Goal: Task Accomplishment & Management: Manage account settings

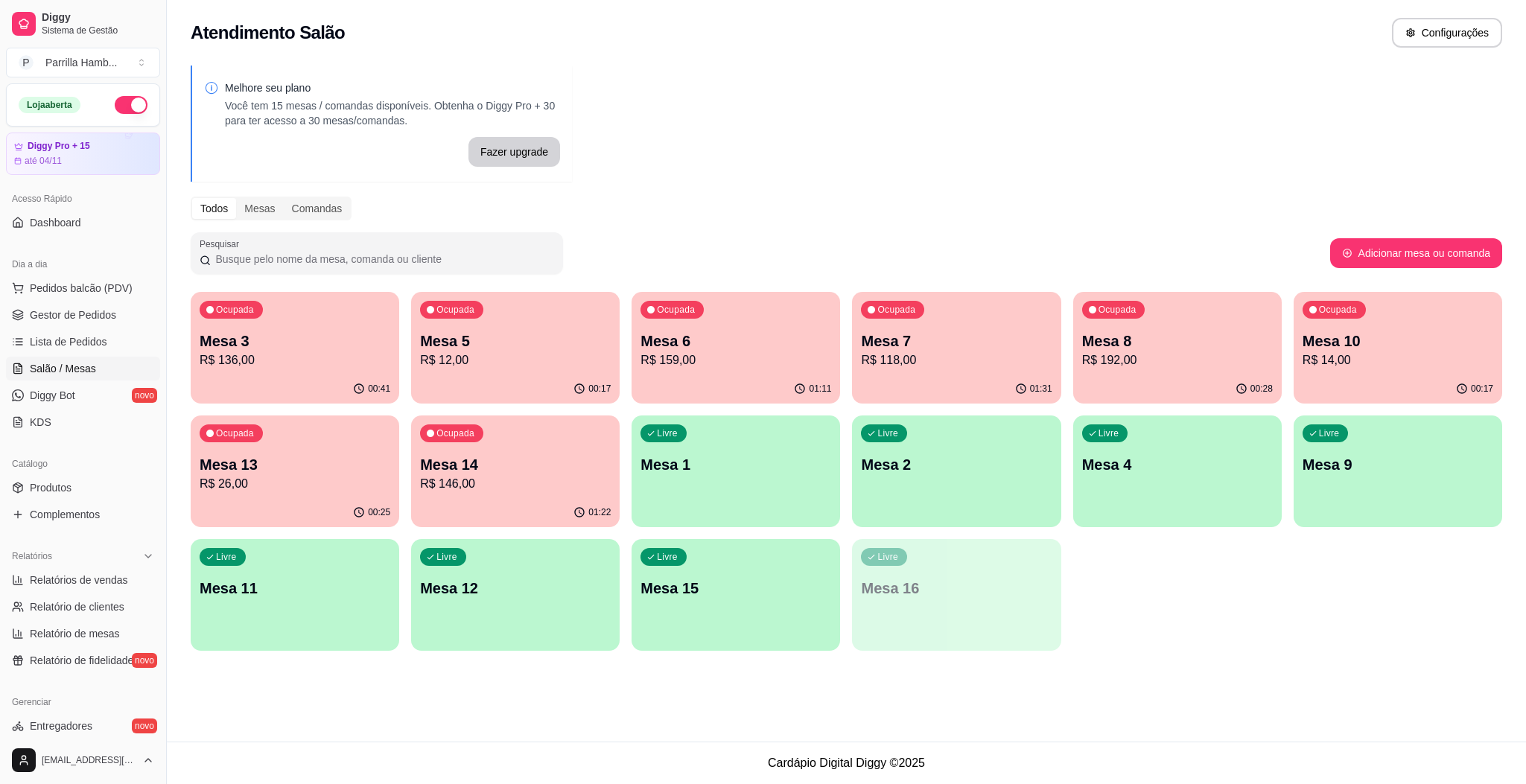
click at [98, 329] on ul "Pedidos balcão (PDV) Gestor de Pedidos Lista de Pedidos Salão / Mesas Diggy Bot…" at bounding box center [83, 355] width 154 height 158
click at [98, 314] on span "Gestor de Pedidos" at bounding box center [73, 315] width 86 height 15
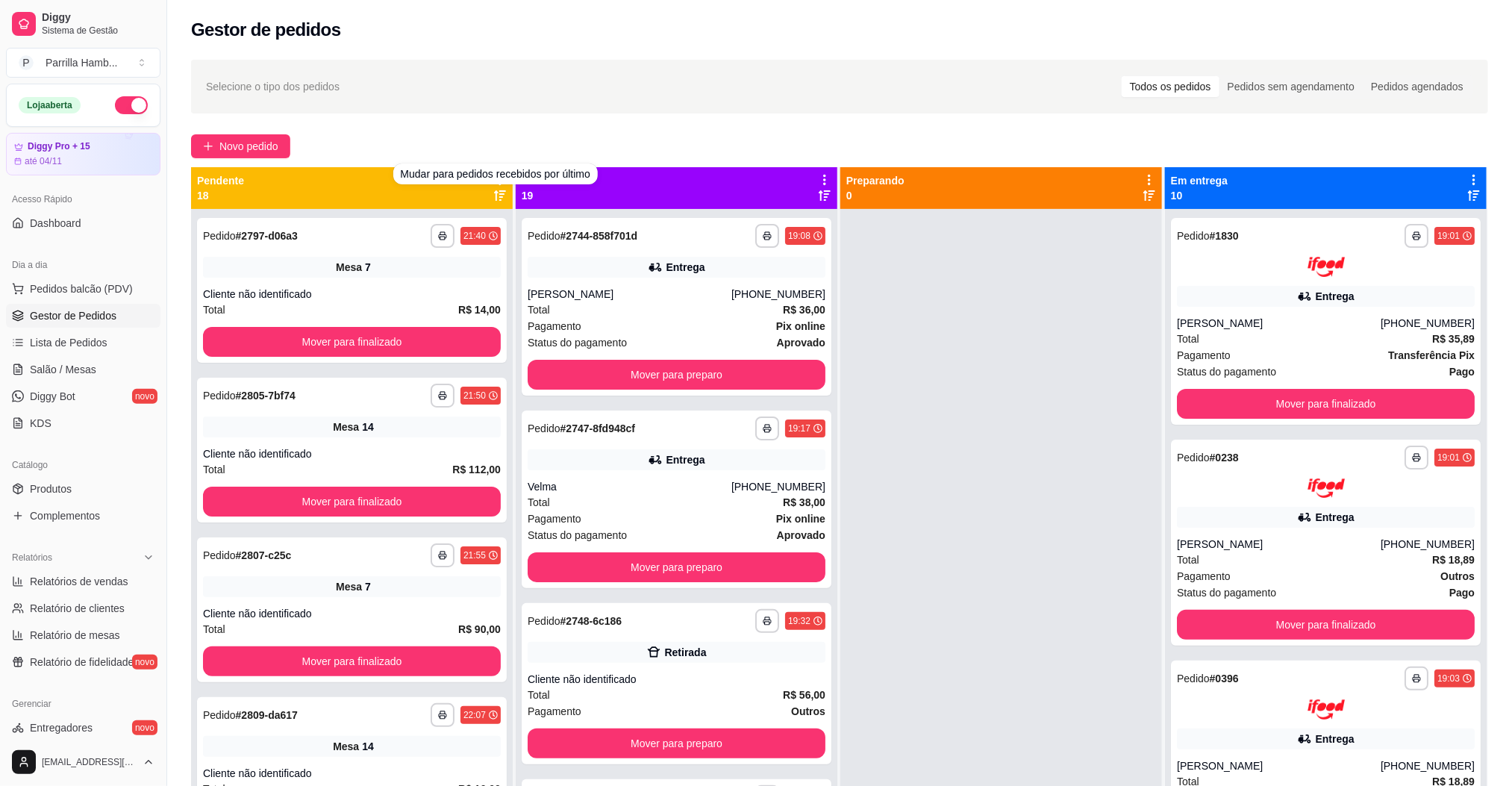
click at [480, 132] on div "**********" at bounding box center [840, 511] width 1345 height 920
click at [493, 178] on icon at bounding box center [500, 180] width 14 height 14
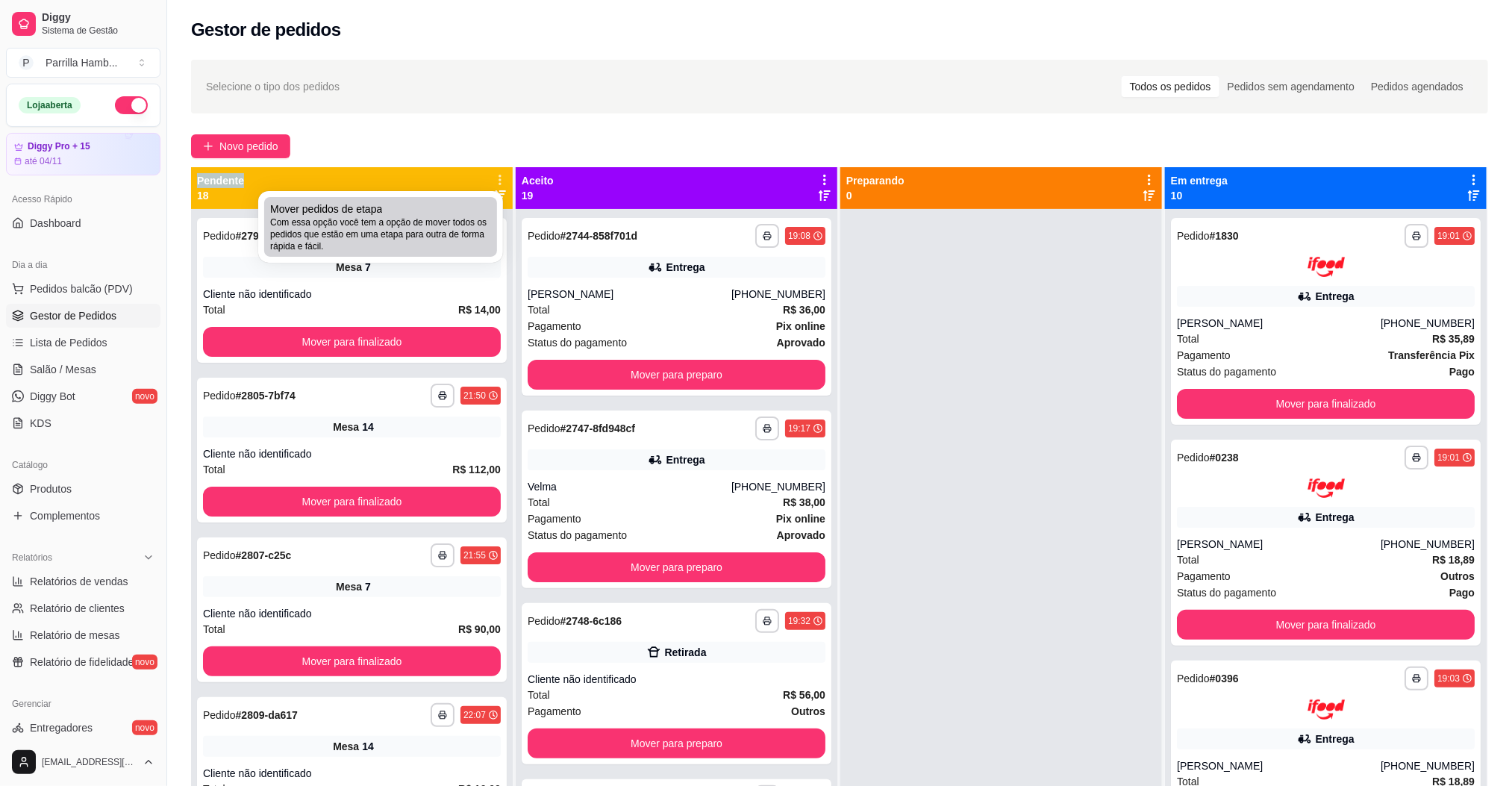
click at [435, 231] on span "Com essa opção você tem a opção de mover todos os pedidos que estão em uma etap…" at bounding box center [381, 234] width 221 height 36
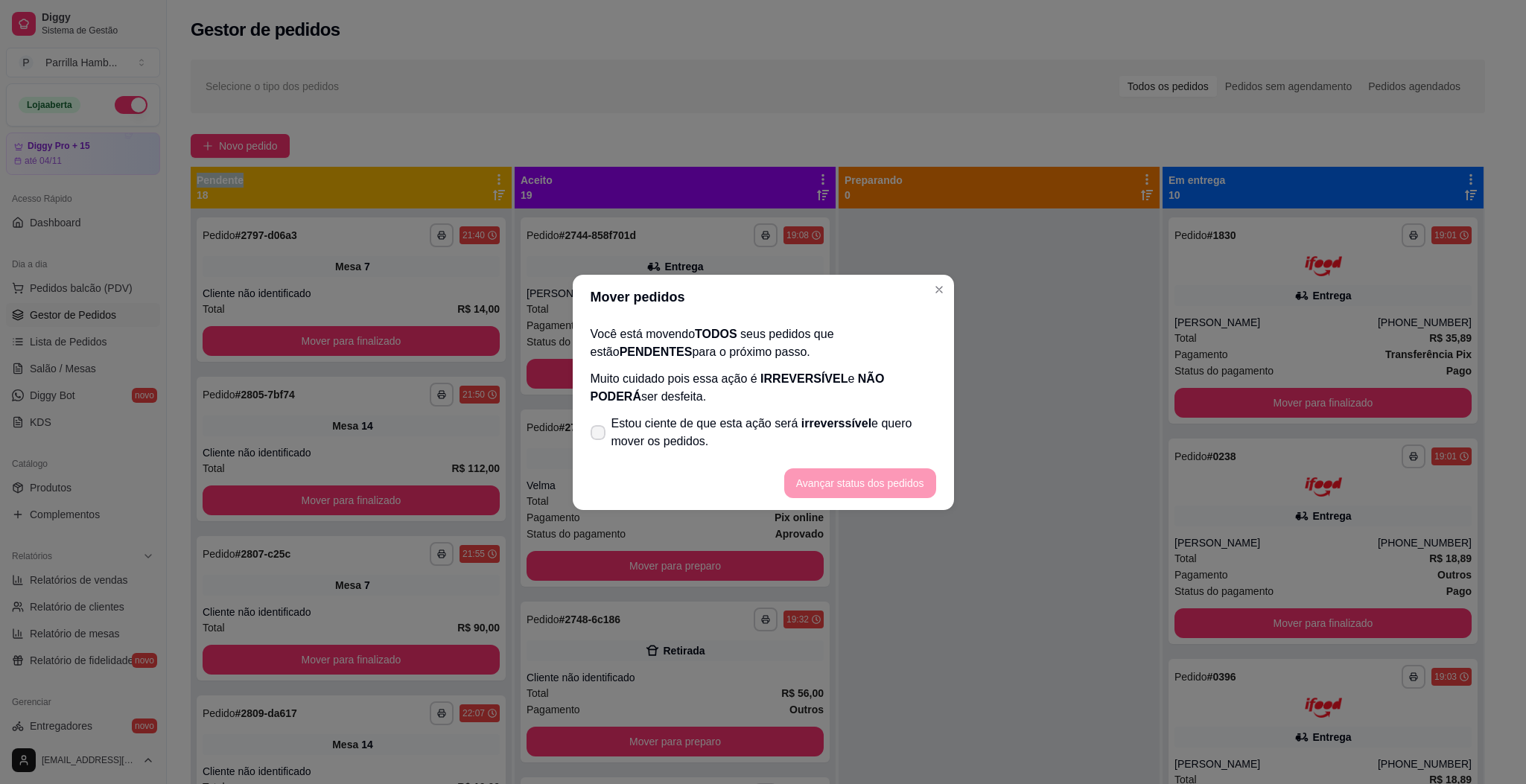
click at [660, 431] on span "Estou ciente de que esta ação será irreverssível e quero mover os pedidos." at bounding box center [774, 433] width 325 height 36
click at [599, 435] on input "Estou ciente de que esta ação será irreverssível e quero mover os pedidos." at bounding box center [594, 440] width 10 height 10
checkbox input "true"
click at [862, 491] on button "Avançar status dos pedidos" at bounding box center [860, 482] width 148 height 29
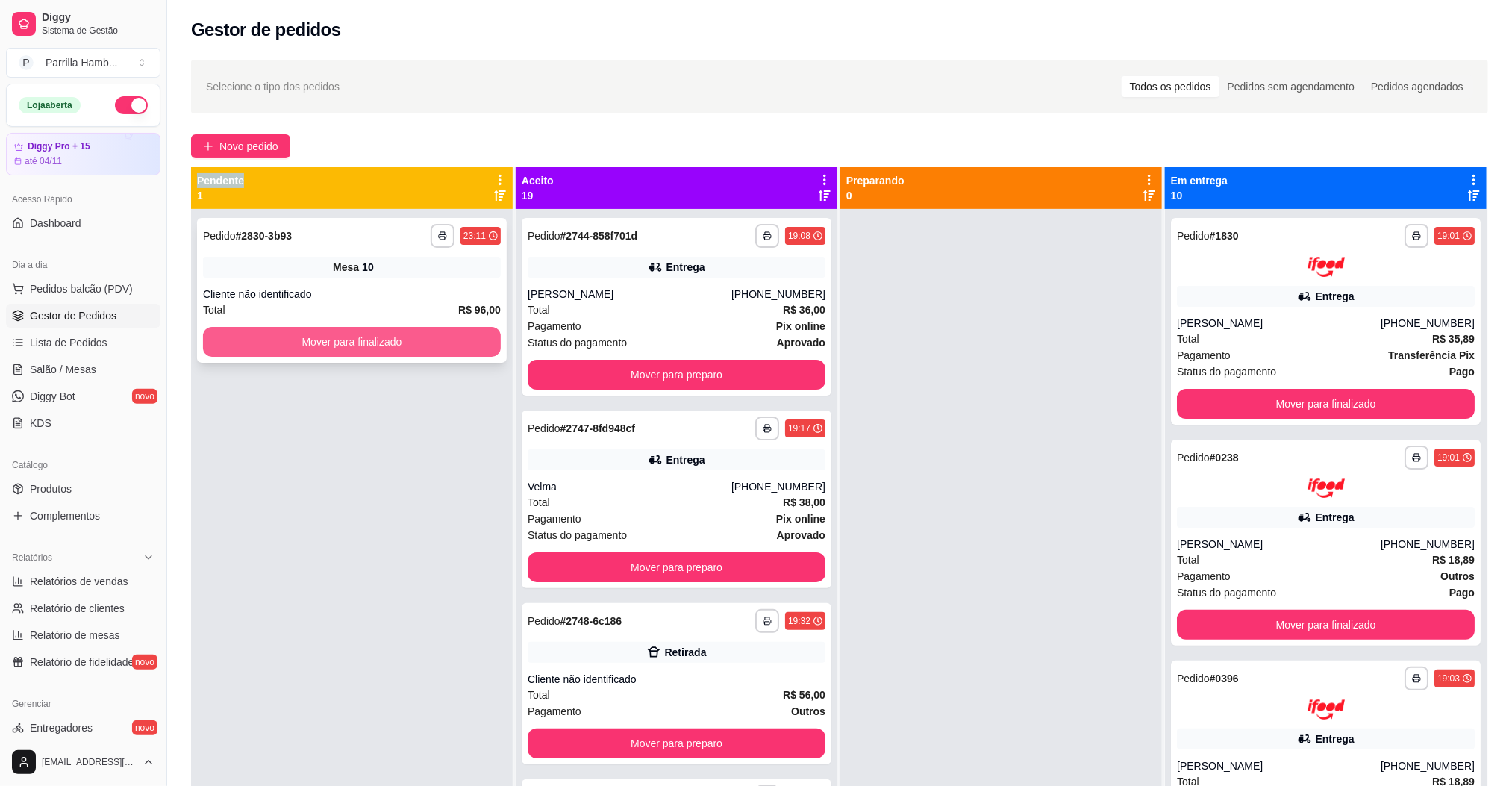
click at [430, 342] on button "Mover para finalizado" at bounding box center [351, 342] width 298 height 30
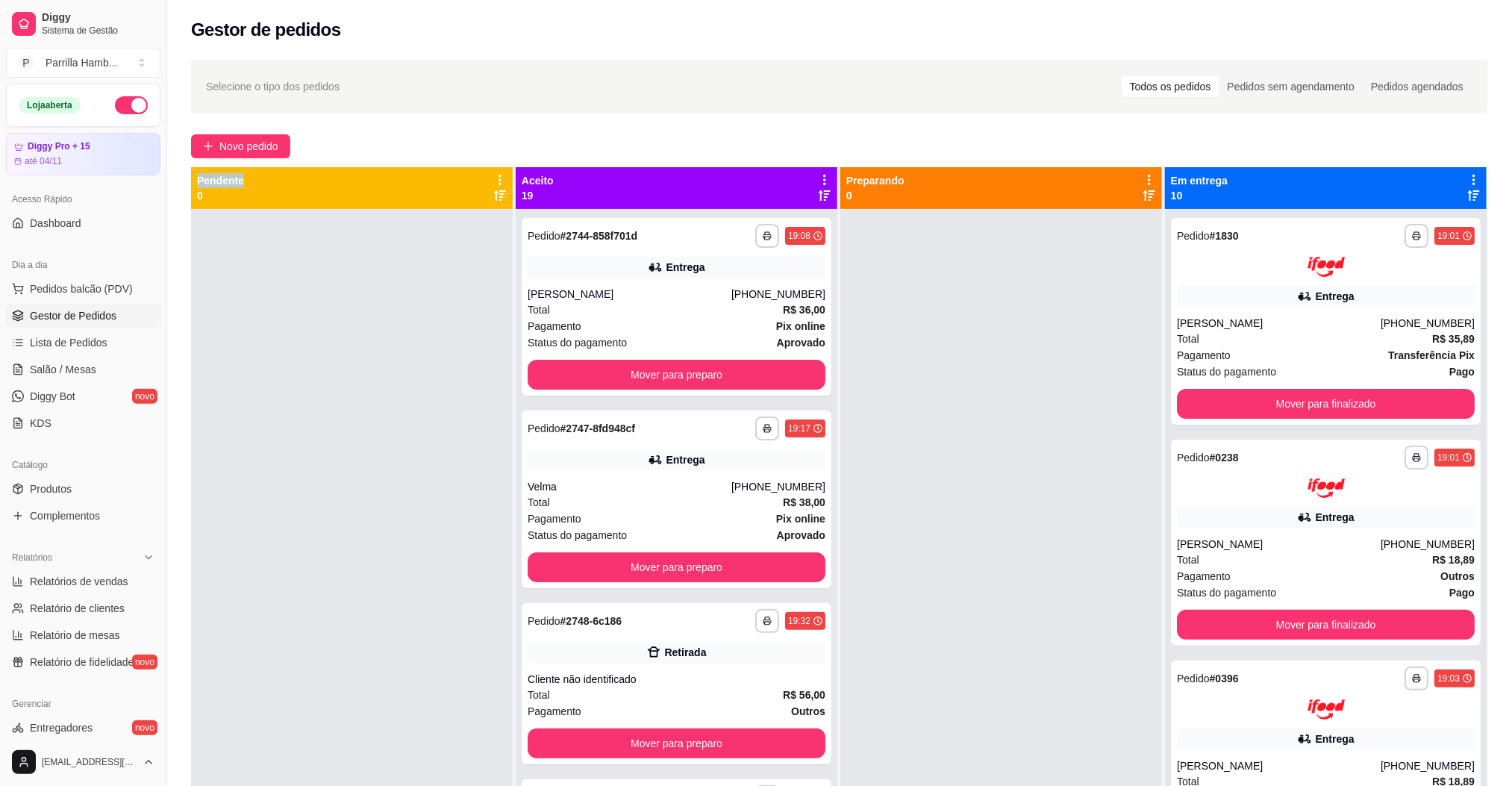
click at [818, 179] on icon at bounding box center [825, 180] width 14 height 14
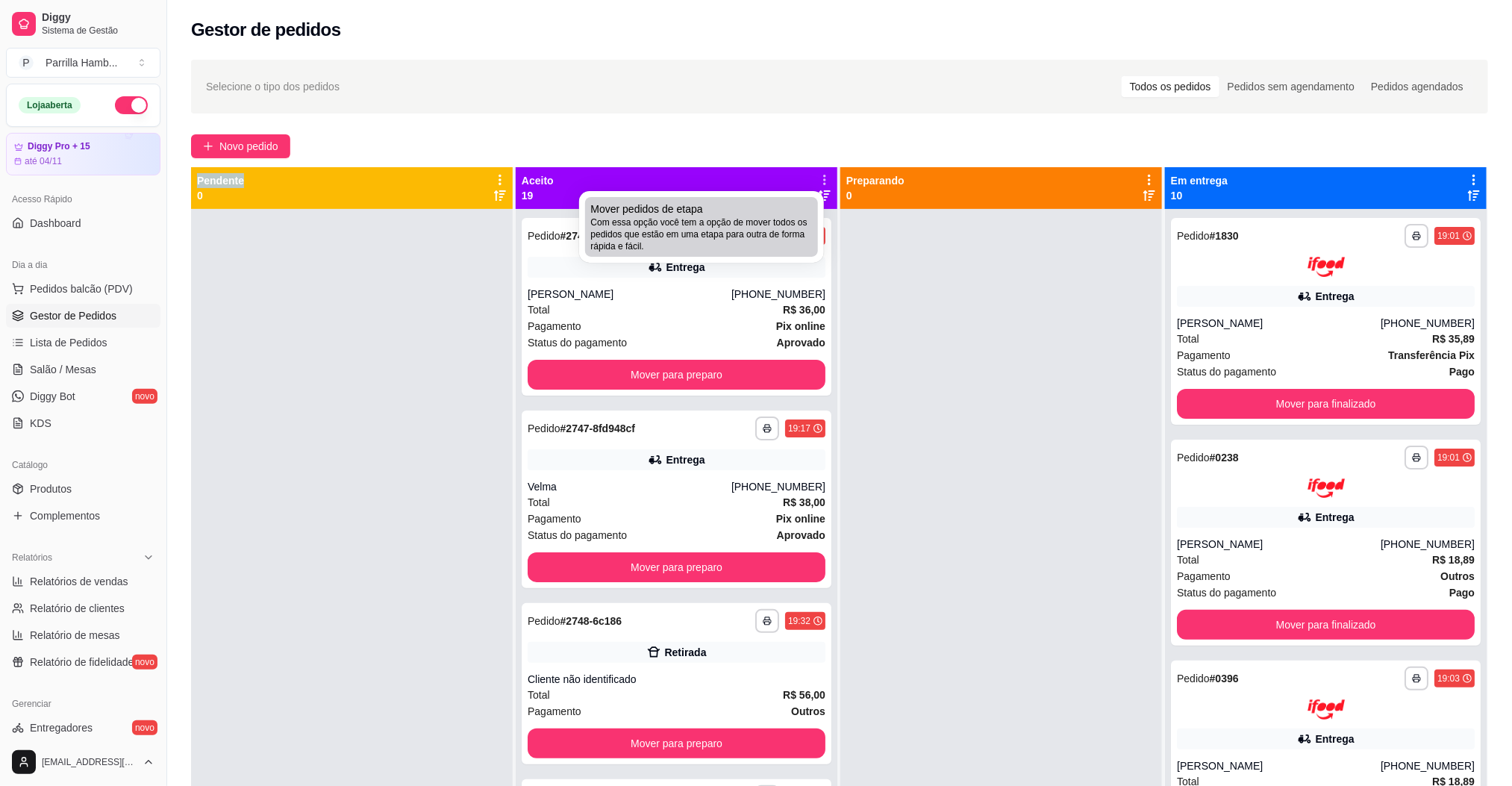
click at [766, 197] on li "Mover pedidos de etapa Com essa opção você tem a opção de mover todos os pedido…" at bounding box center [702, 227] width 233 height 60
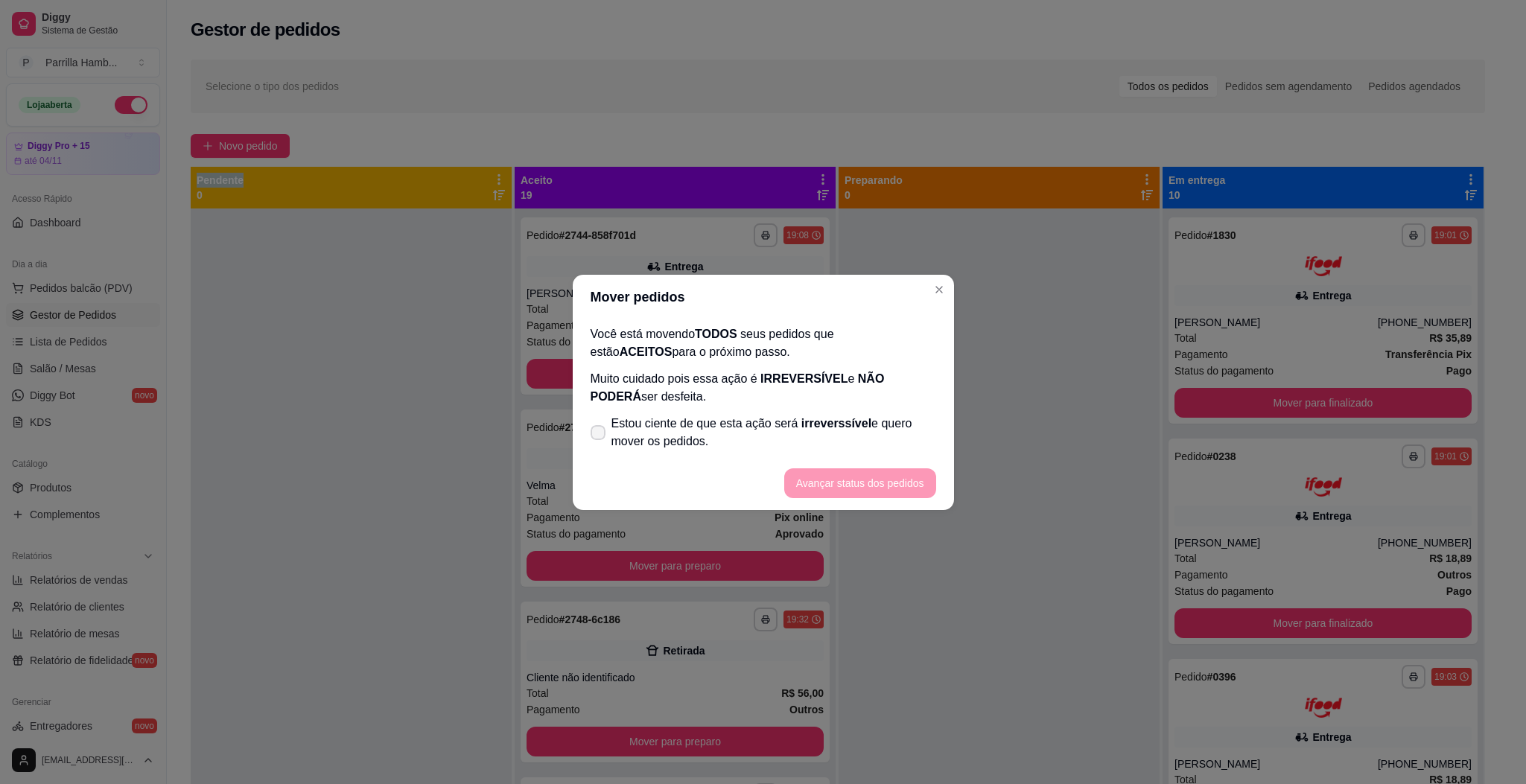
click at [742, 428] on span "Estou ciente de que esta ação será irreverssível e quero mover os pedidos." at bounding box center [774, 433] width 325 height 36
click at [599, 435] on input "Estou ciente de que esta ação será irreverssível e quero mover os pedidos." at bounding box center [594, 440] width 10 height 10
checkbox input "true"
click at [865, 480] on button "Avançar status dos pedidos" at bounding box center [860, 482] width 148 height 29
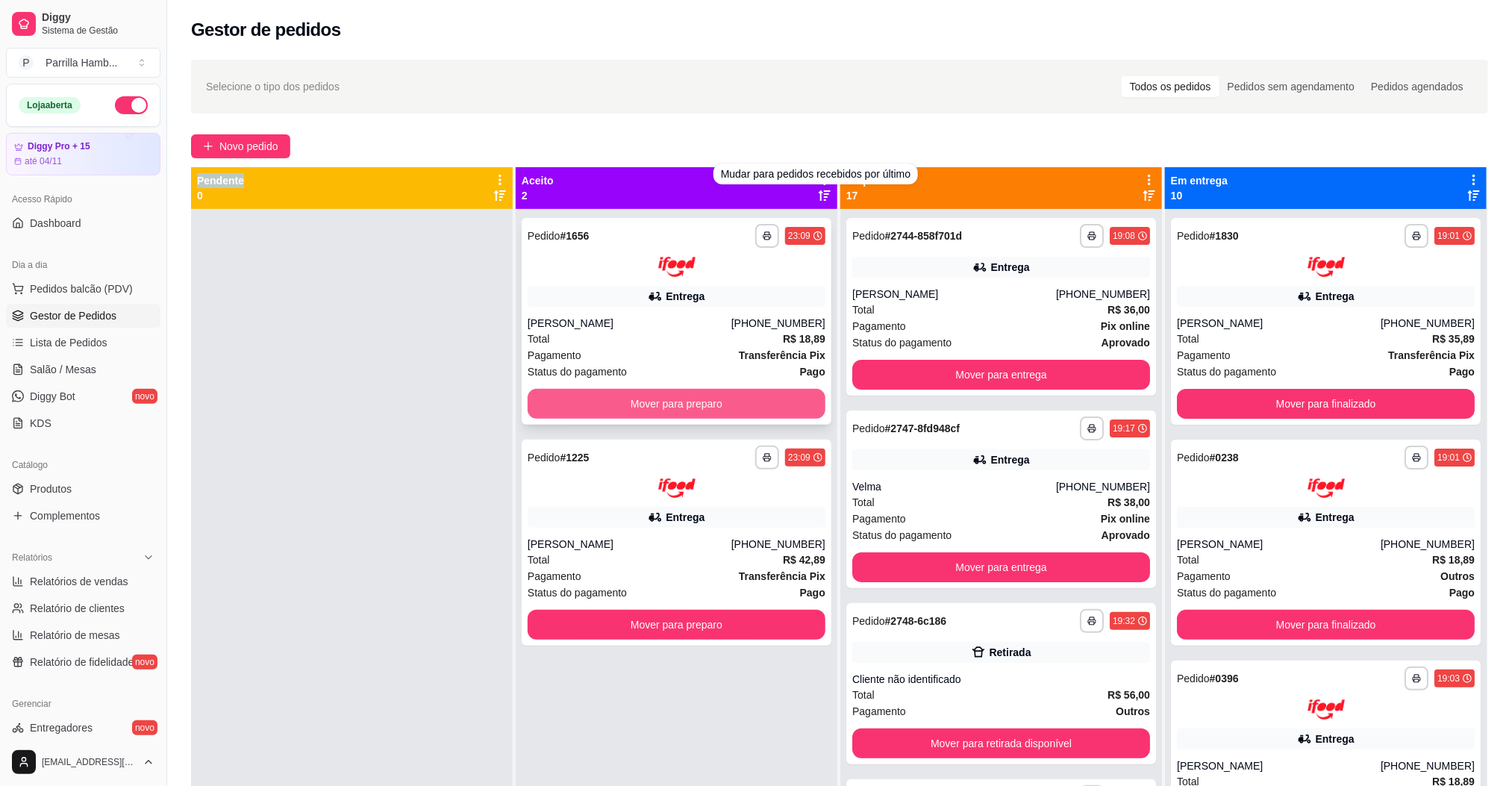
click at [718, 390] on button "Mover para preparo" at bounding box center [676, 404] width 298 height 30
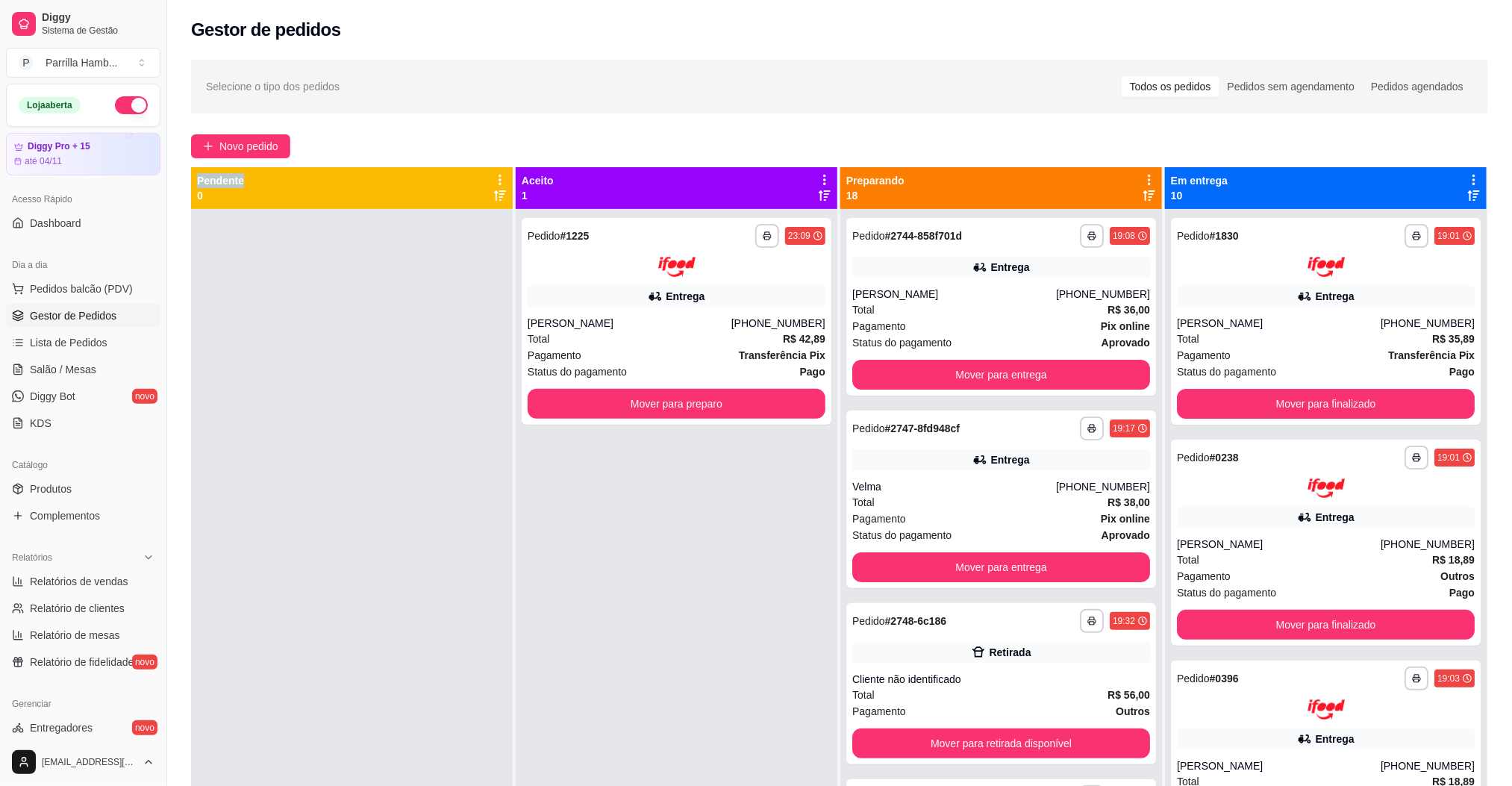
click at [818, 180] on icon at bounding box center [825, 180] width 14 height 14
click at [722, 404] on button "Mover para preparo" at bounding box center [676, 404] width 298 height 30
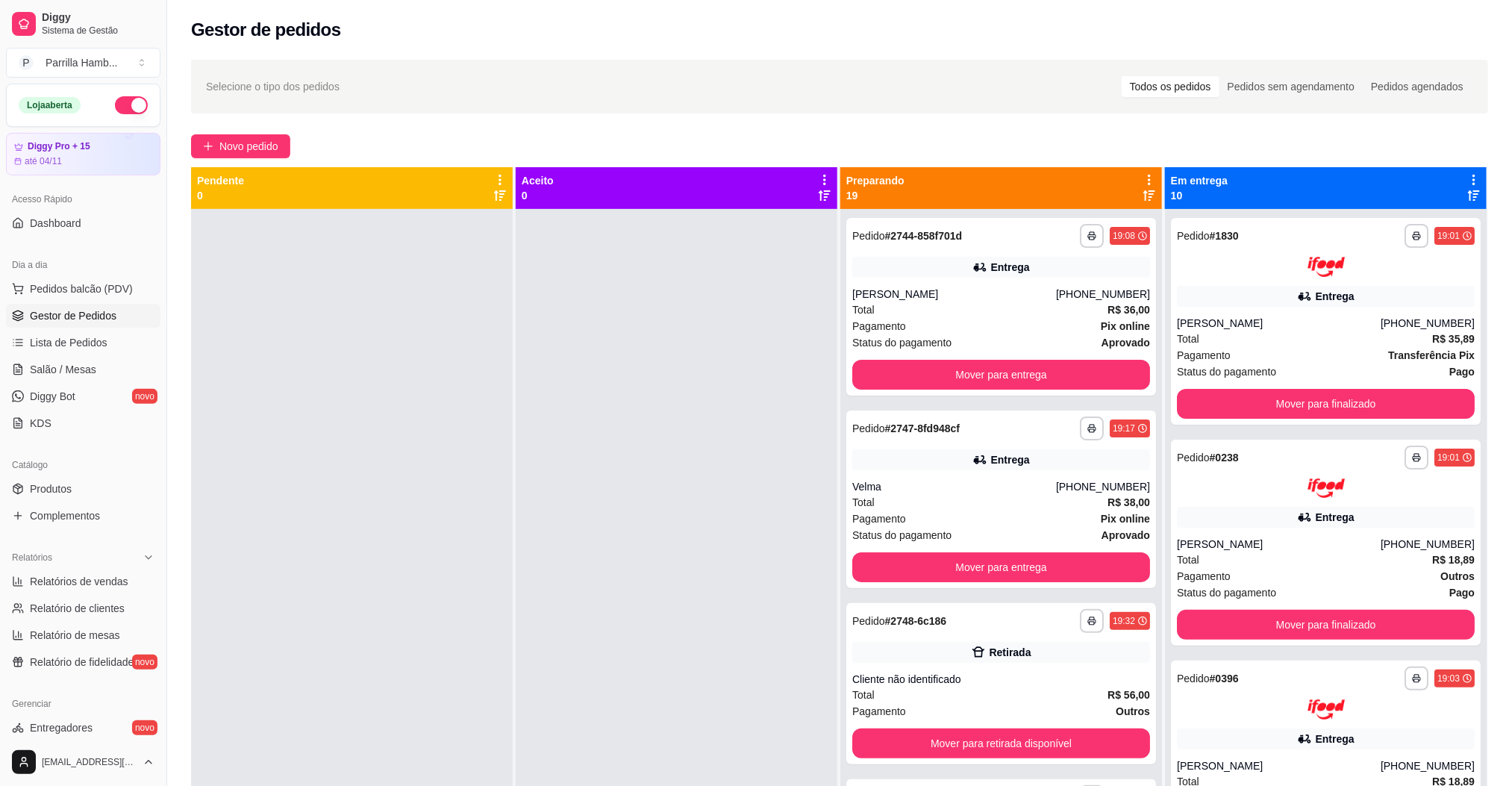
click at [1143, 188] on div at bounding box center [1149, 188] width 14 height 29
click at [1143, 185] on icon at bounding box center [1149, 180] width 14 height 14
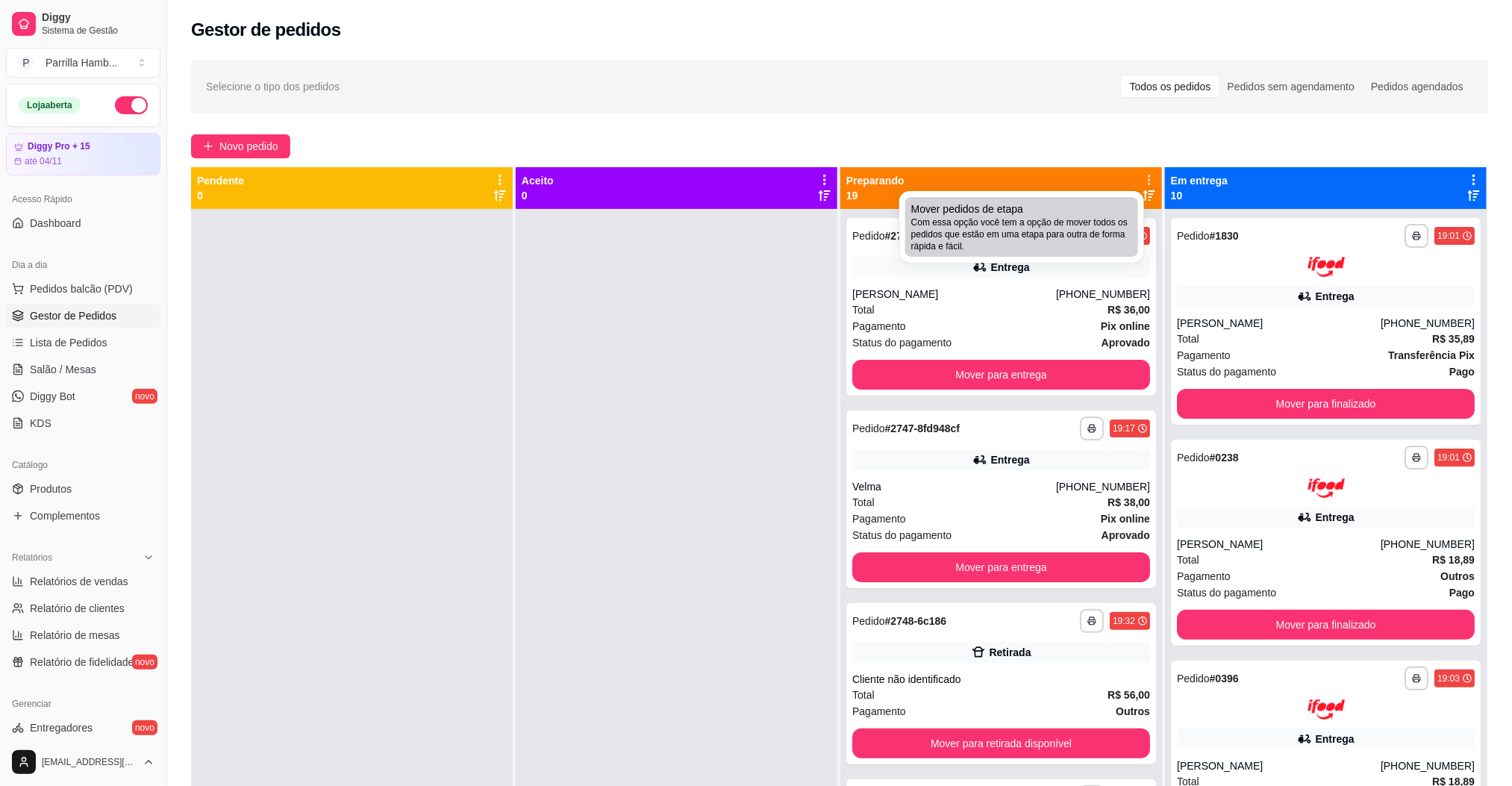
click at [1080, 235] on span "Com essa opção você tem a opção de mover todos os pedidos que estão em uma etap…" at bounding box center [1022, 234] width 221 height 36
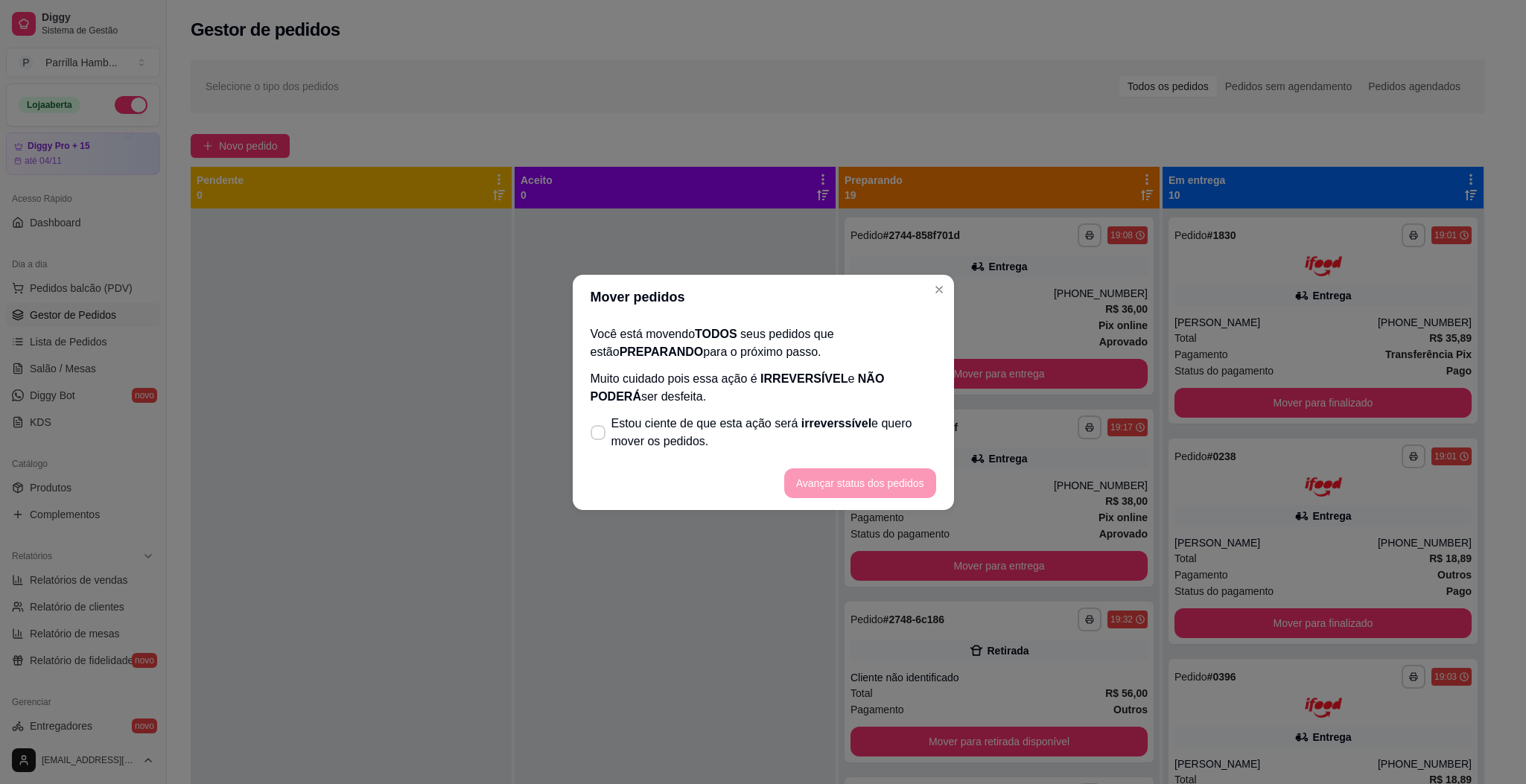
click at [757, 419] on span "Estou ciente de que esta ação será irreverssível e quero mover os pedidos." at bounding box center [774, 433] width 325 height 36
click at [599, 435] on input "Estou ciente de que esta ação será irreverssível e quero mover os pedidos." at bounding box center [594, 440] width 10 height 10
checkbox input "true"
click at [834, 476] on button "Avançar status dos pedidos" at bounding box center [860, 482] width 148 height 29
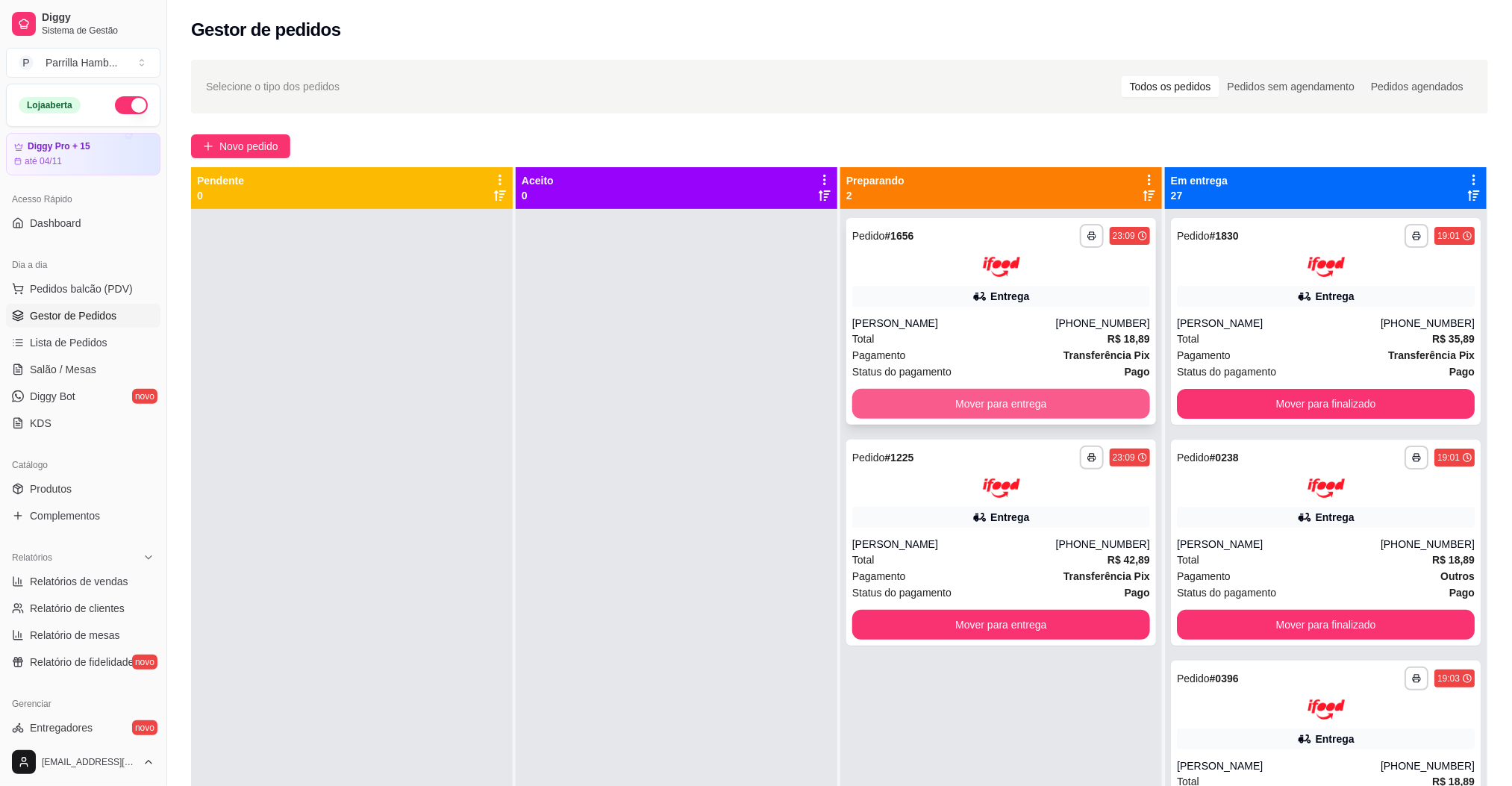
click at [1014, 406] on button "Mover para entrega" at bounding box center [1001, 404] width 298 height 30
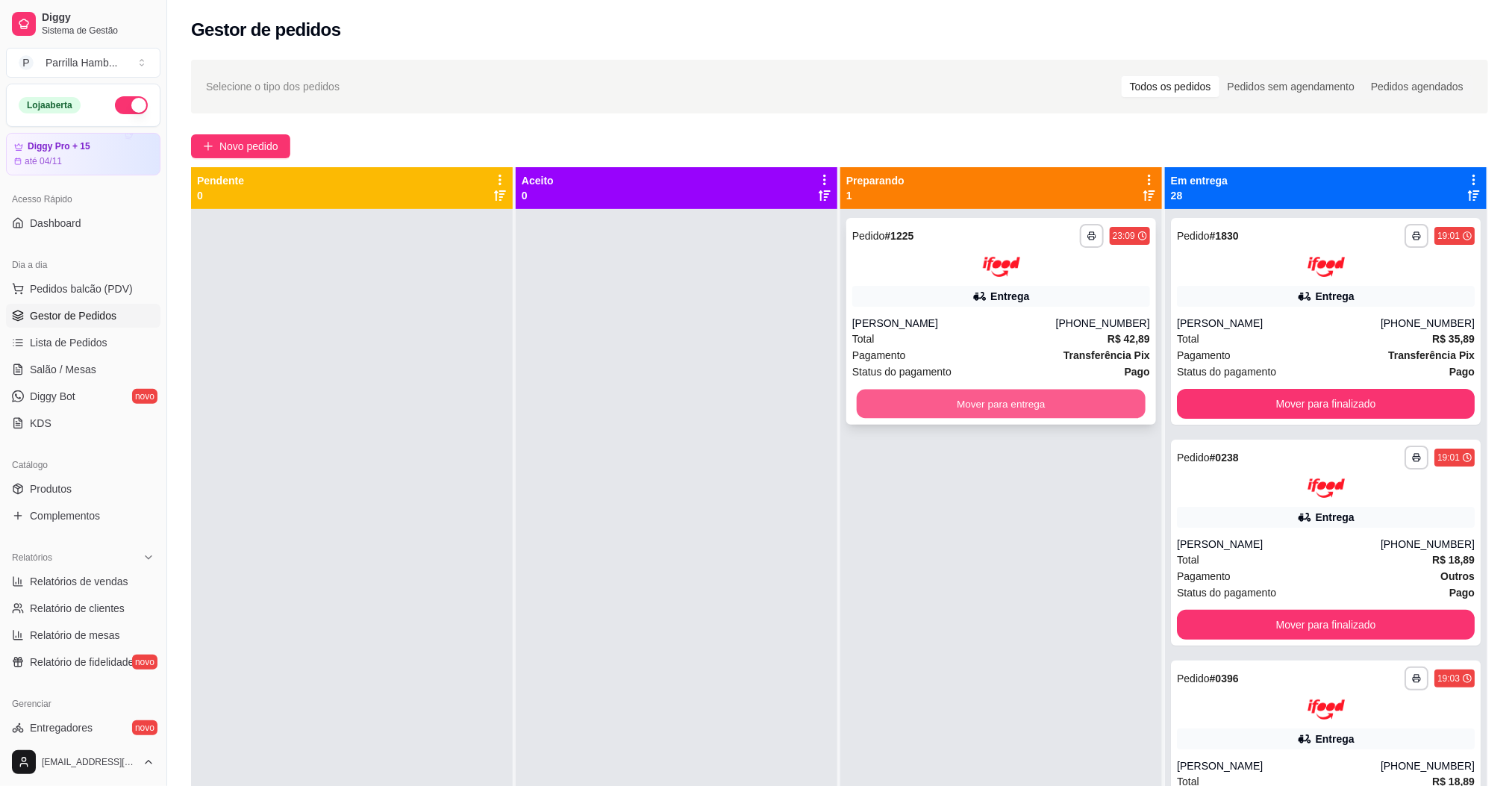
click at [1013, 408] on button "Mover para entrega" at bounding box center [1001, 403] width 289 height 29
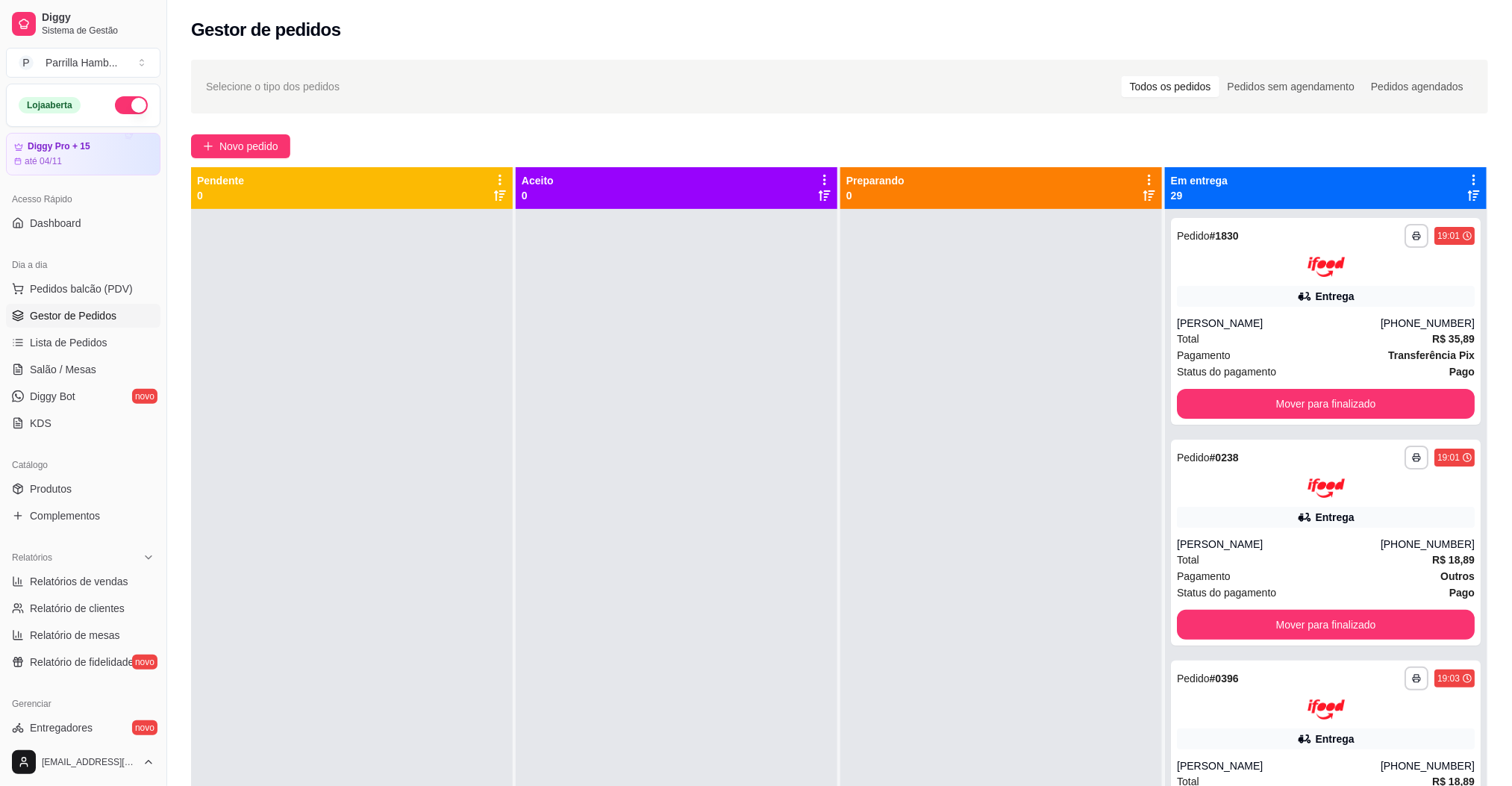
click at [1468, 176] on icon at bounding box center [1474, 180] width 14 height 14
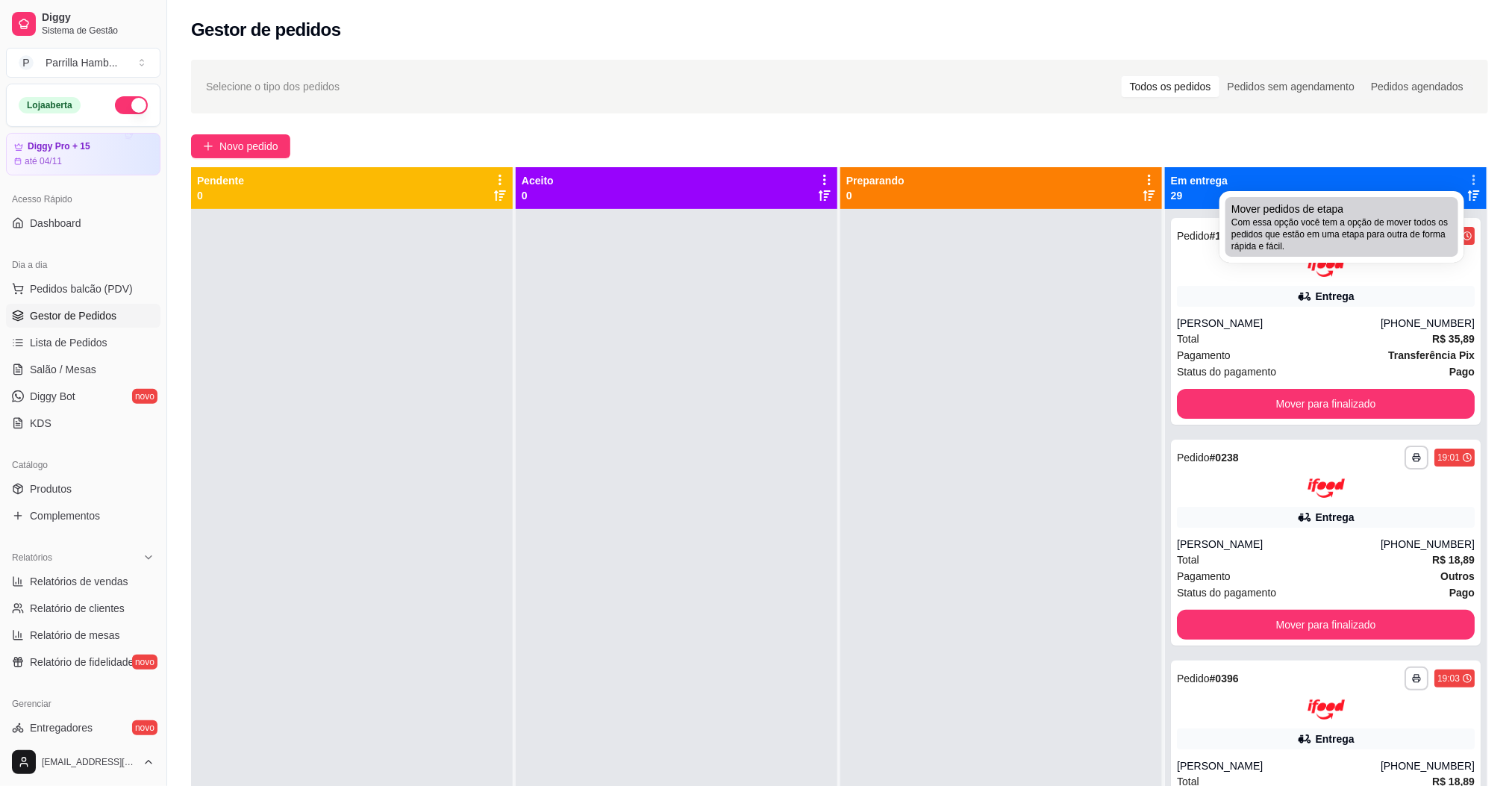
click at [1324, 228] on span "Com essa opção você tem a opção de mover todos os pedidos que estão em uma etap…" at bounding box center [1342, 234] width 221 height 36
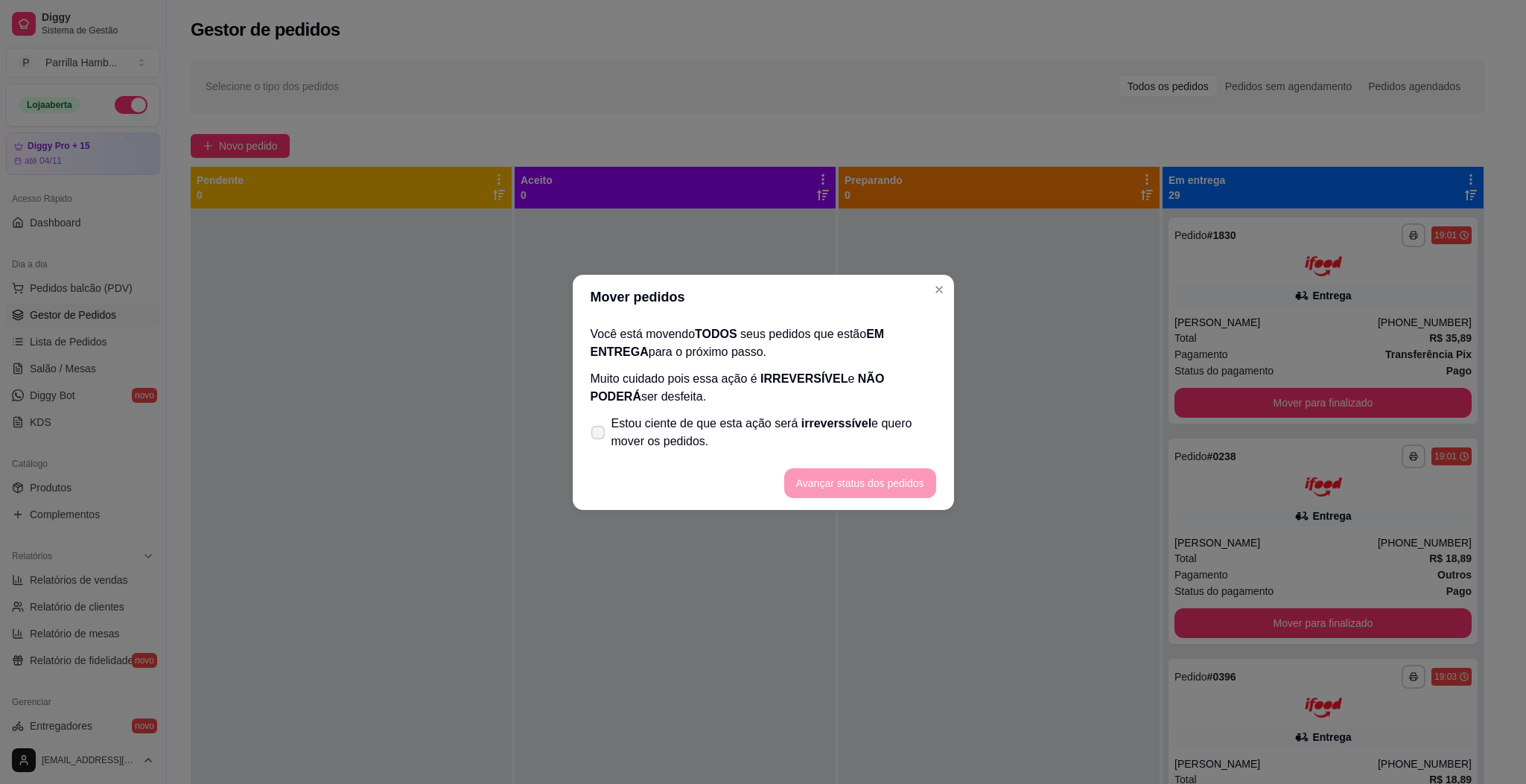
click at [712, 432] on span "Estou ciente de que esta ação será irreverssível e quero mover os pedidos." at bounding box center [774, 433] width 325 height 36
click at [599, 435] on input "Estou ciente de que esta ação será irreverssível e quero mover os pedidos." at bounding box center [594, 440] width 10 height 10
checkbox input "true"
click at [905, 489] on button "Avançar status dos pedidos" at bounding box center [860, 483] width 152 height 30
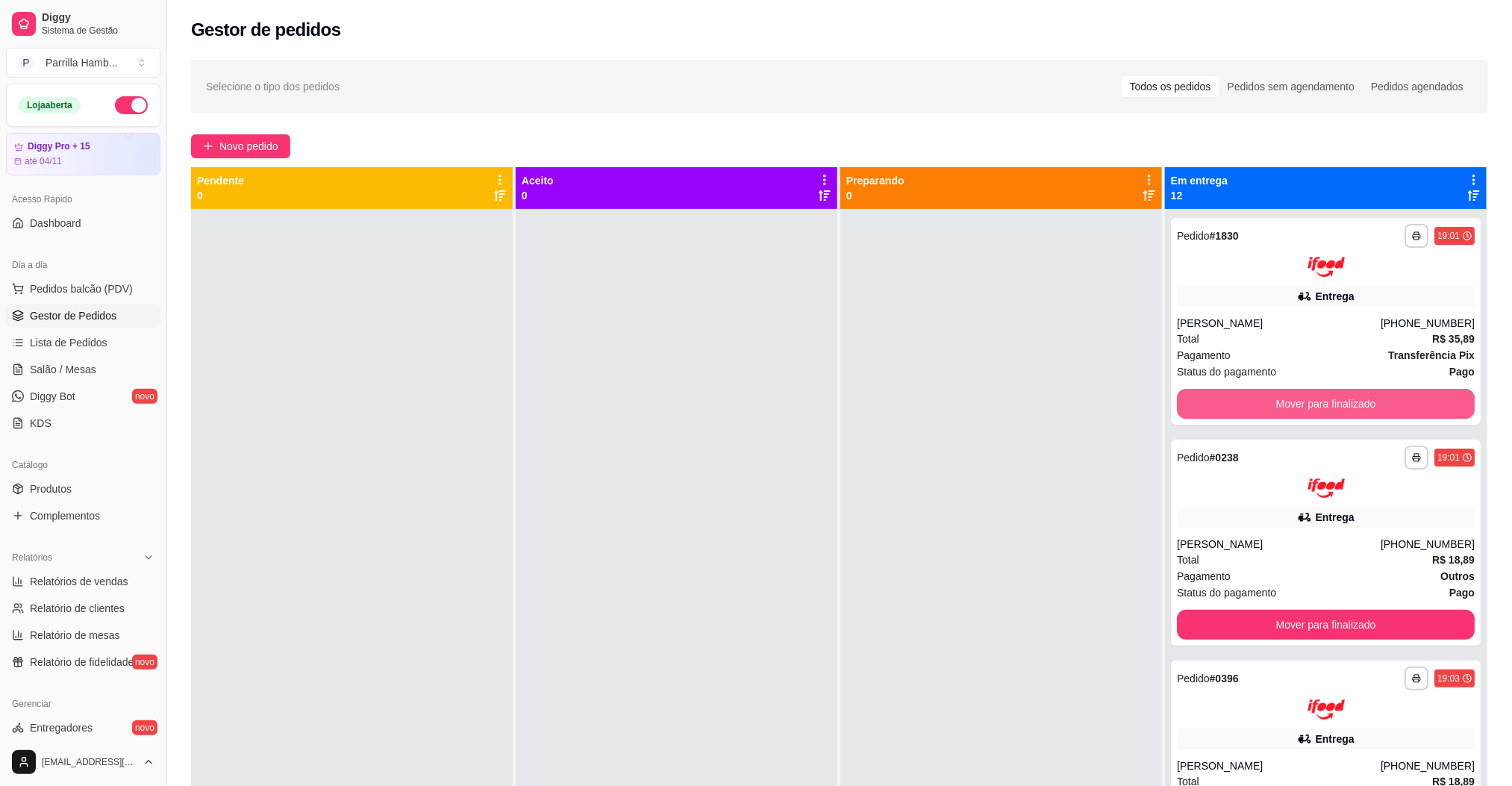
click at [1261, 410] on button "Mover para finalizado" at bounding box center [1326, 404] width 298 height 30
click at [1267, 406] on button "Mover para finalizado" at bounding box center [1326, 403] width 289 height 29
click at [1268, 395] on button "Mover para finalizado" at bounding box center [1326, 404] width 298 height 30
click at [1277, 610] on button "Mover para finalizado" at bounding box center [1326, 625] width 298 height 30
click at [1277, 412] on div "Mover para finalizado" at bounding box center [1326, 404] width 298 height 30
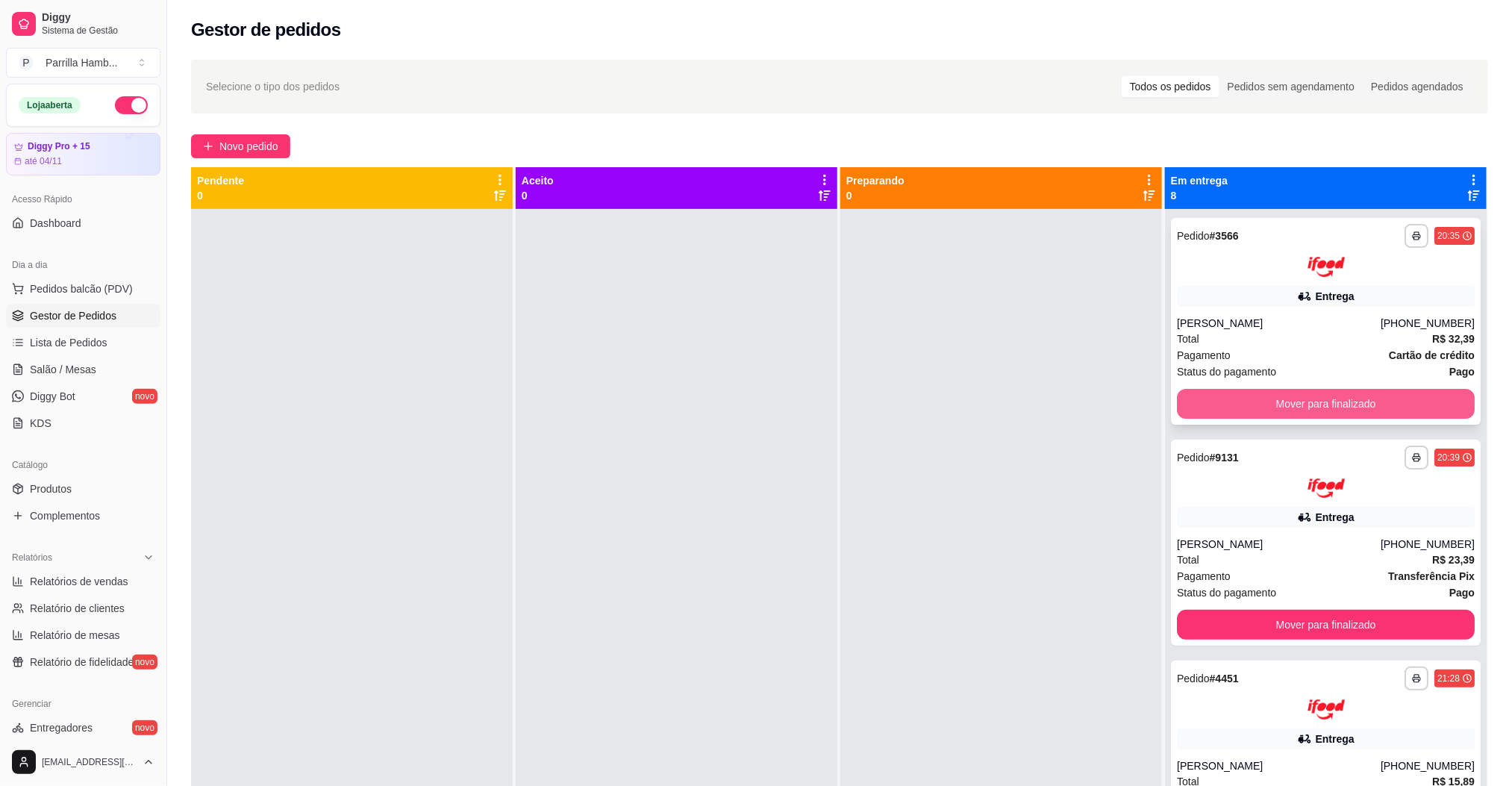
click at [1291, 406] on button "Mover para finalizado" at bounding box center [1326, 404] width 298 height 30
click at [1291, 406] on div "Mover para finalizado" at bounding box center [1326, 404] width 298 height 30
click at [1291, 406] on button "Mover para finalizado" at bounding box center [1326, 403] width 289 height 29
click at [1291, 406] on div "Mover para finalizado" at bounding box center [1326, 404] width 298 height 30
click at [1291, 406] on button "Mover para finalizado" at bounding box center [1326, 403] width 289 height 29
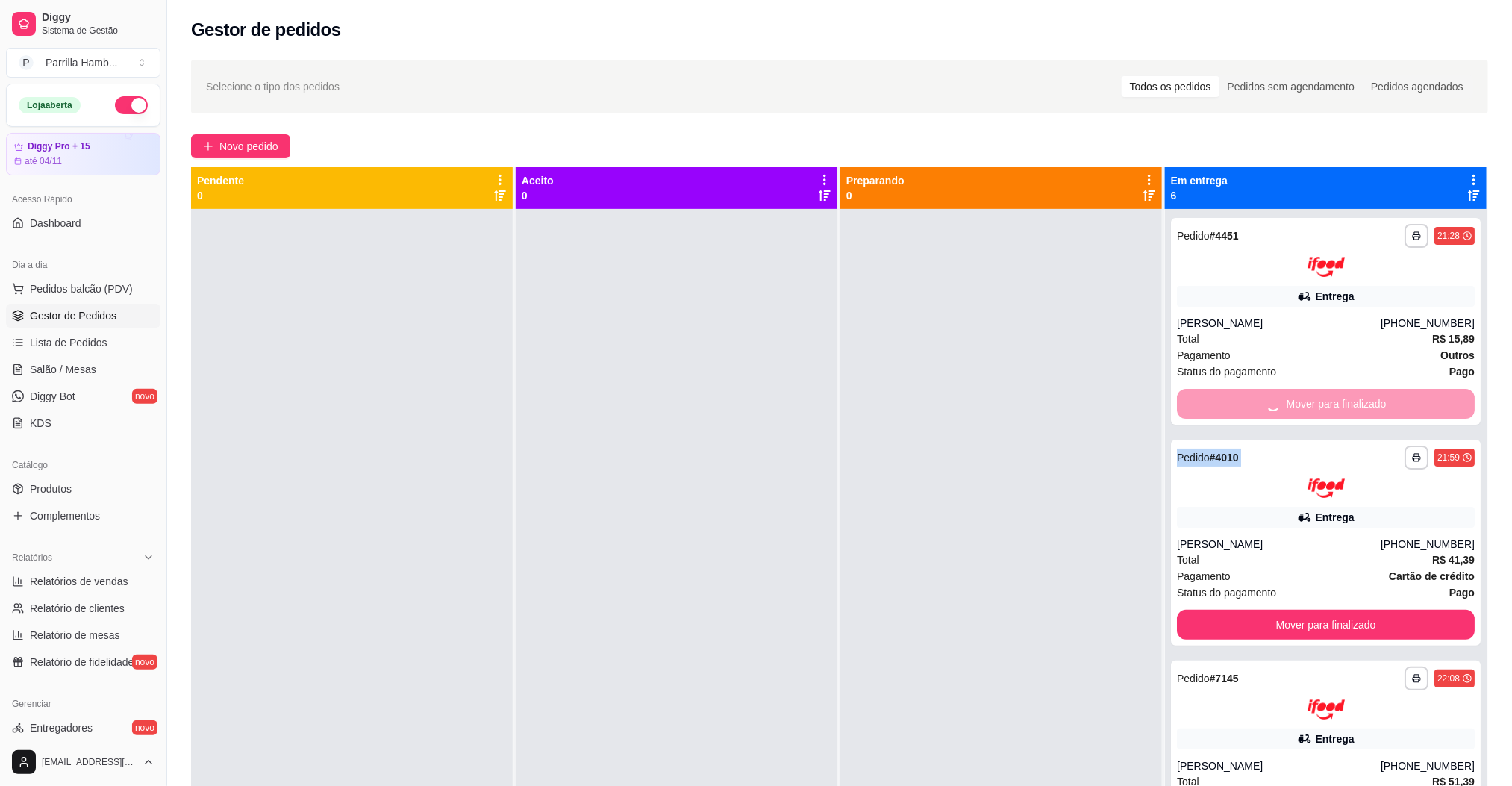
click at [1291, 406] on div "Mover para finalizado" at bounding box center [1326, 404] width 298 height 30
click at [1291, 610] on button "Mover para finalizado" at bounding box center [1326, 625] width 298 height 30
click at [1291, 406] on div "Mover para finalizado" at bounding box center [1326, 404] width 298 height 30
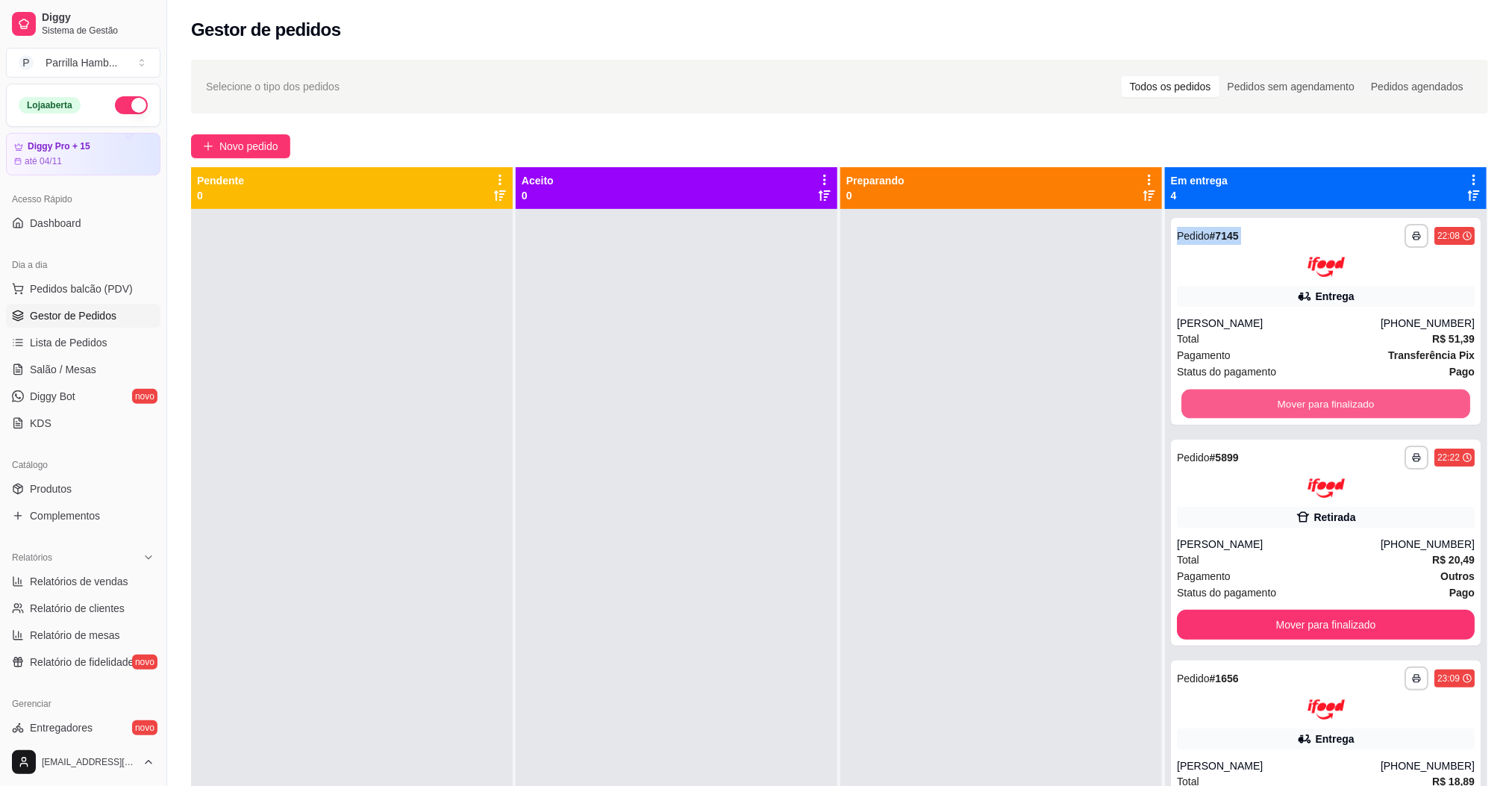
click at [1291, 406] on button "Mover para finalizado" at bounding box center [1326, 403] width 289 height 29
click at [1291, 406] on div "Mover para finalizado" at bounding box center [1326, 404] width 298 height 30
click at [1291, 406] on button "Mover para finalizado" at bounding box center [1326, 403] width 289 height 29
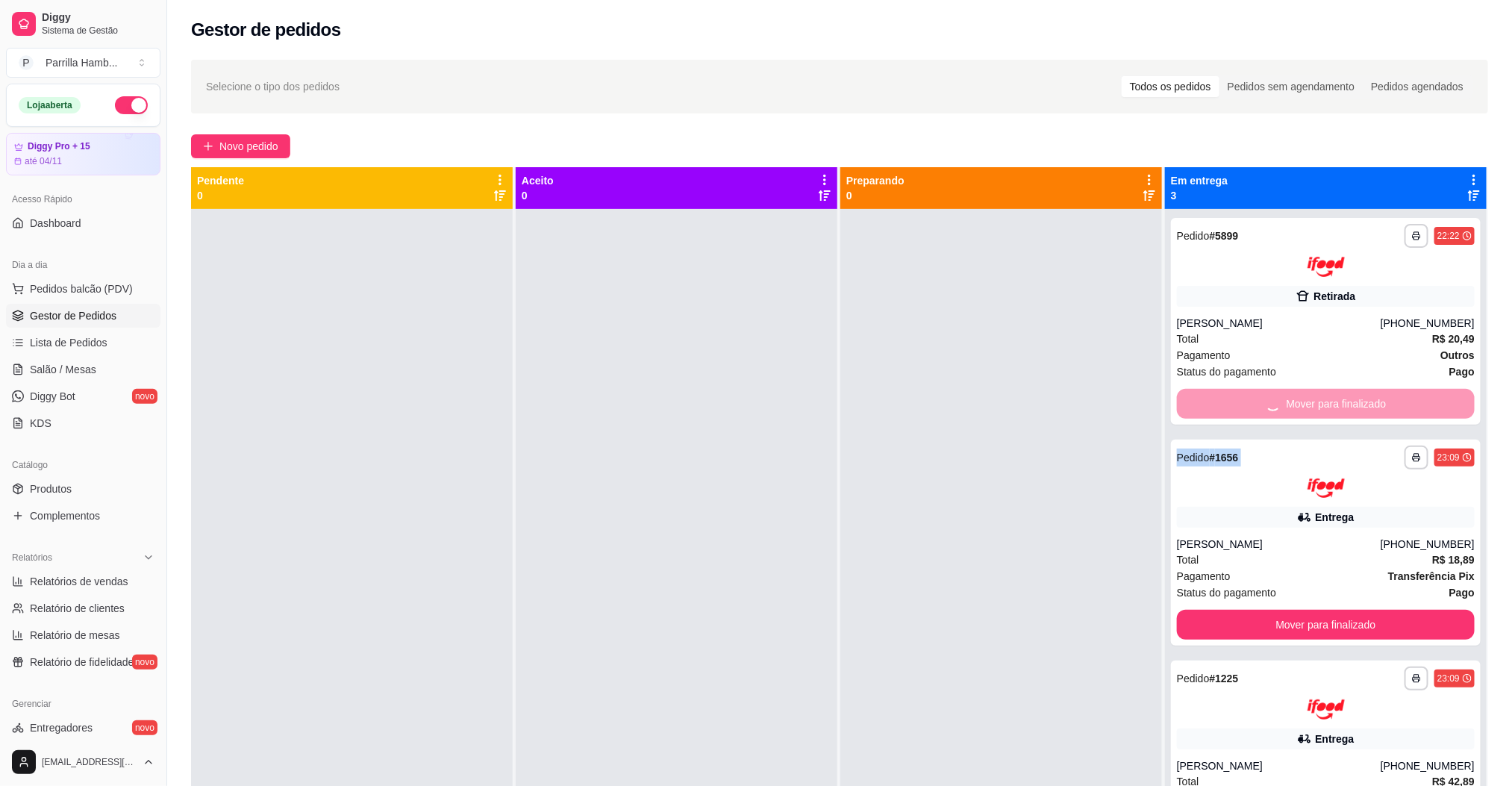
click at [1291, 406] on div "Mover para finalizado" at bounding box center [1326, 404] width 298 height 30
click at [1291, 610] on button "Mover para finalizado" at bounding box center [1326, 625] width 298 height 30
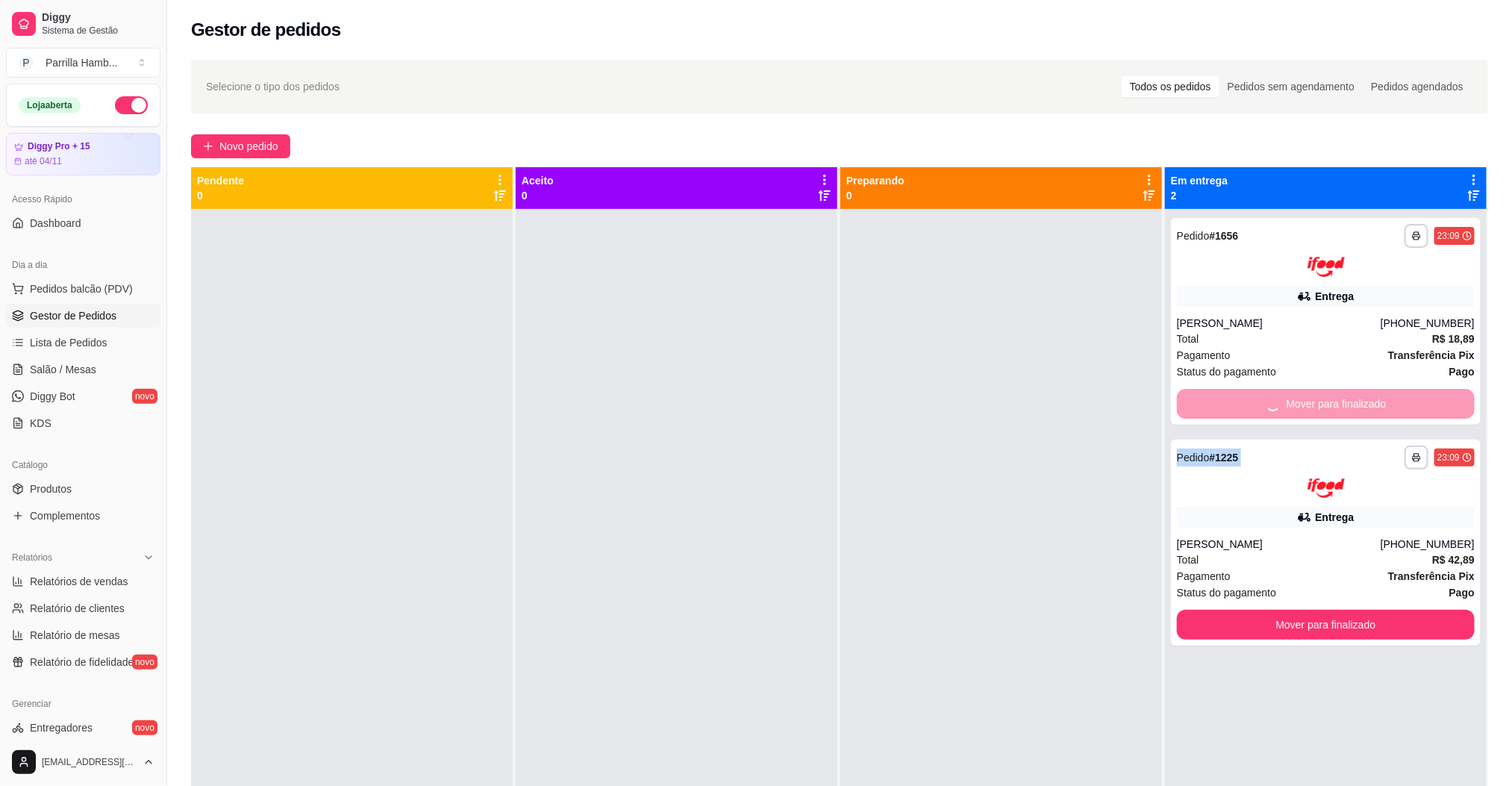
click at [1291, 404] on div "Mover para finalizado" at bounding box center [1326, 404] width 298 height 30
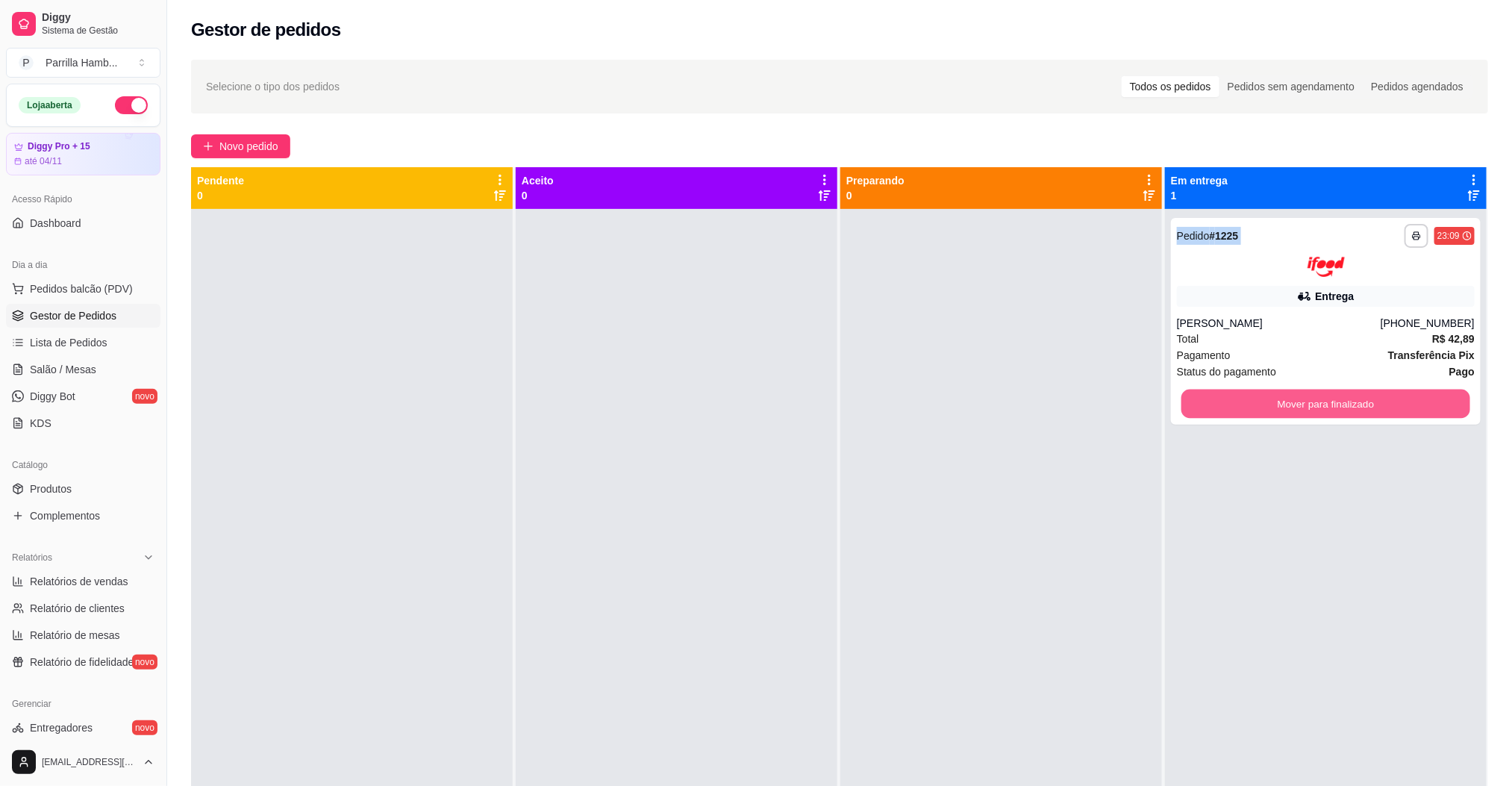
click at [1291, 404] on button "Mover para finalizado" at bounding box center [1326, 403] width 289 height 29
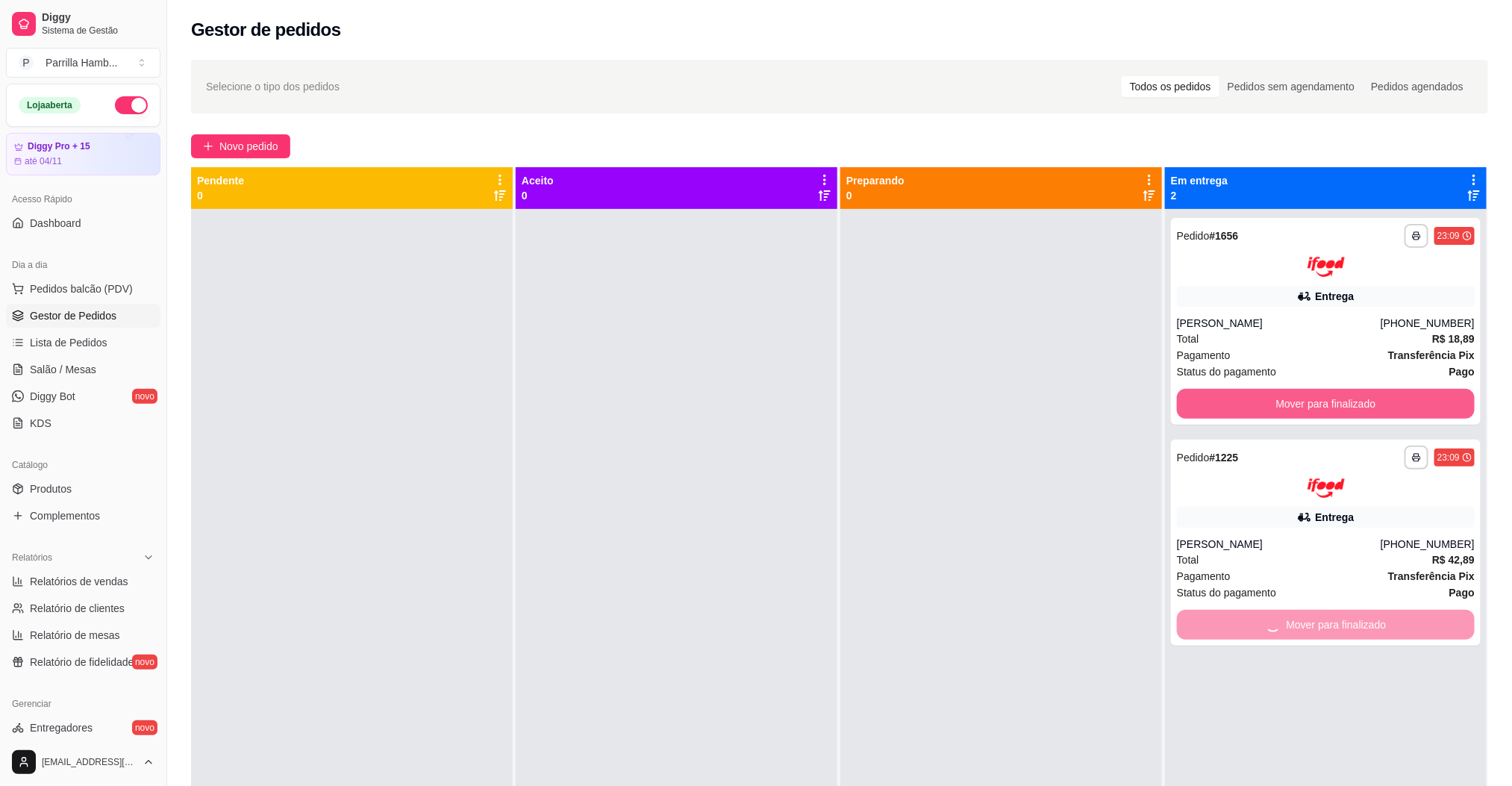
click at [1291, 404] on div "**********" at bounding box center [1326, 601] width 322 height 786
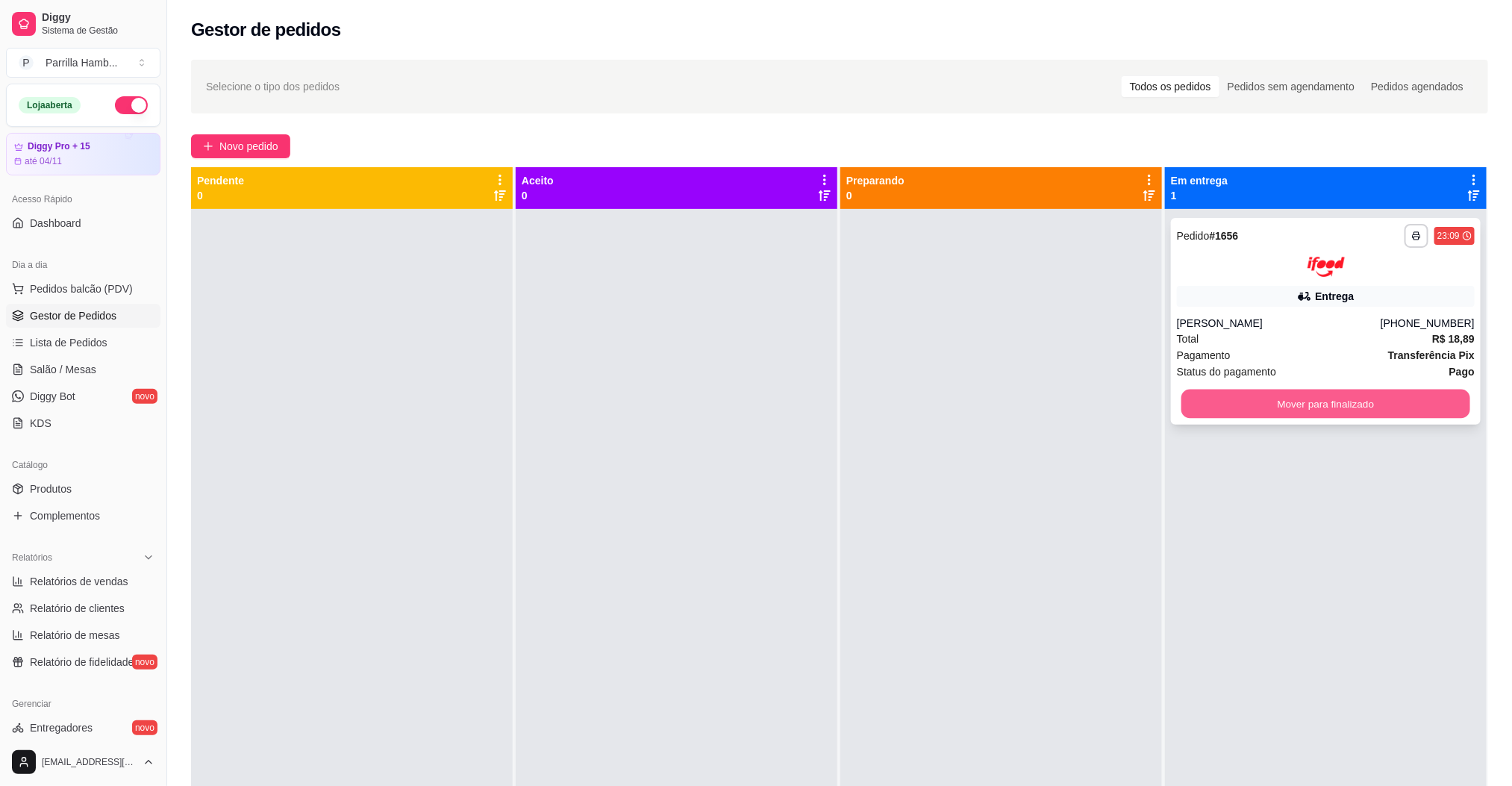
click at [1402, 396] on button "Mover para finalizado" at bounding box center [1326, 403] width 289 height 29
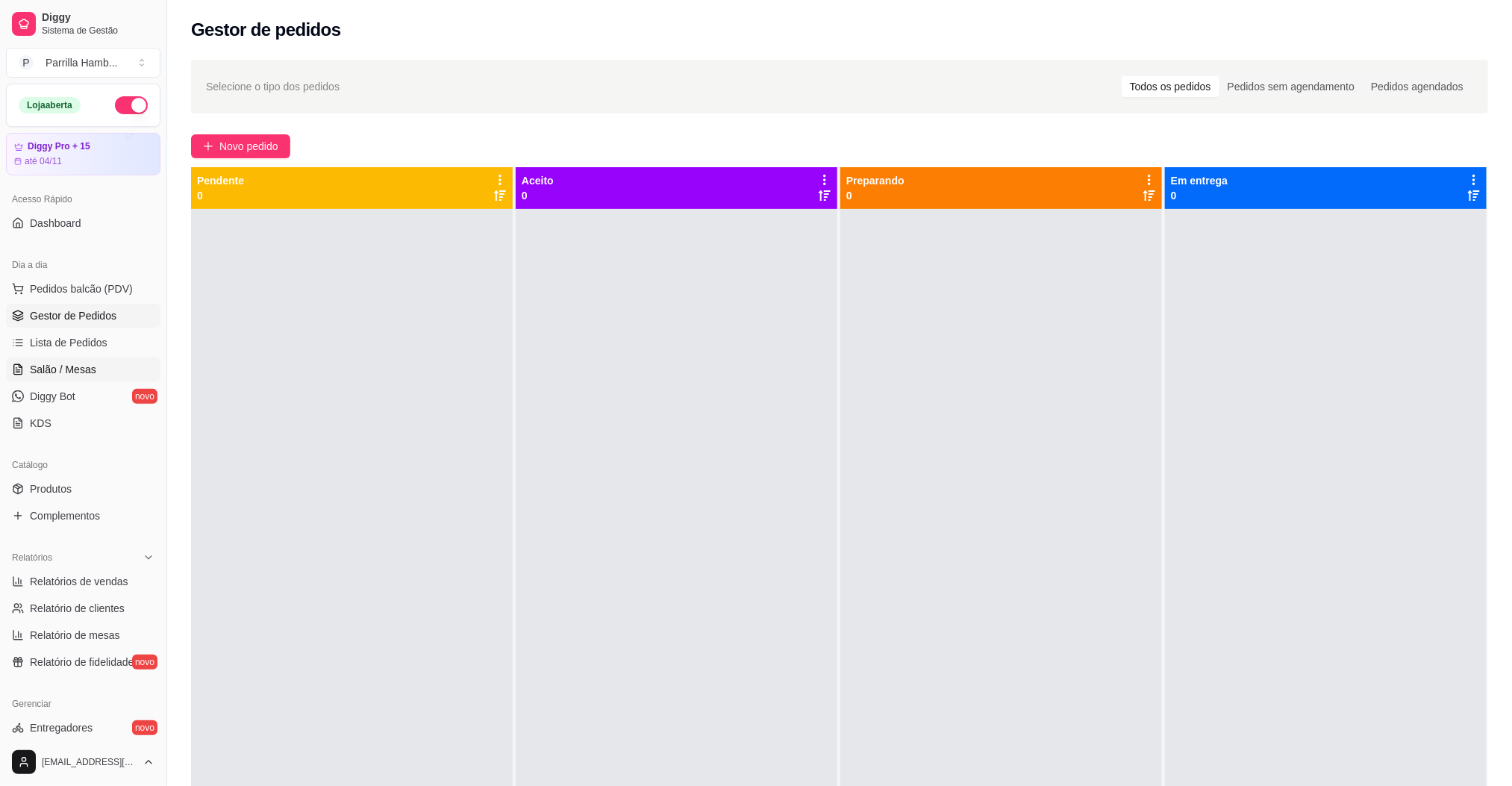
click at [103, 363] on link "Salão / Mesas" at bounding box center [83, 369] width 155 height 24
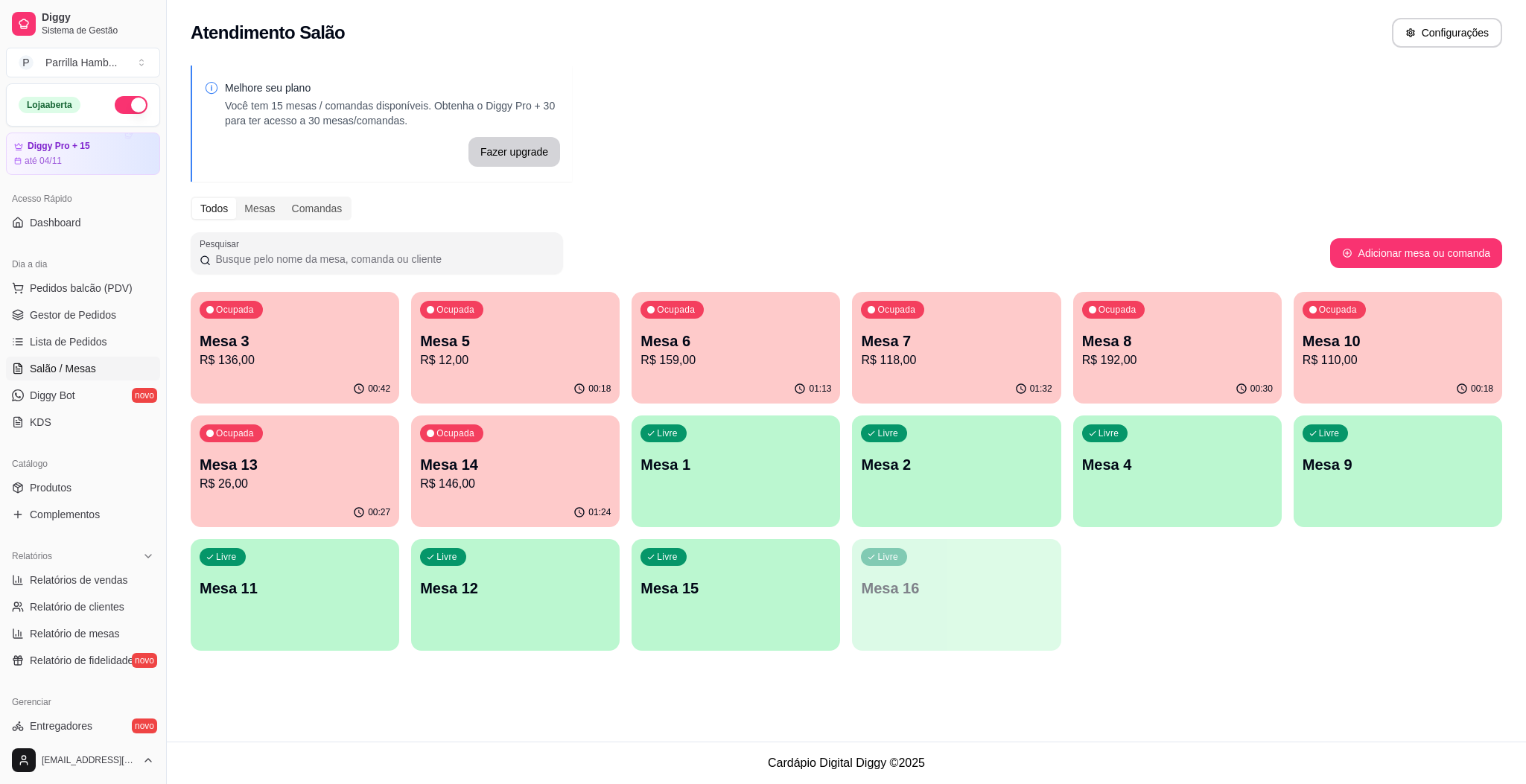
click at [739, 91] on div "Melhore seu plano Você tem 15 mesas / comandas disponíveis. Obtenha o Diggy Pro…" at bounding box center [847, 362] width 1360 height 612
click at [92, 577] on span "Relatórios de vendas" at bounding box center [79, 580] width 98 height 15
select select "ALL"
select select "0"
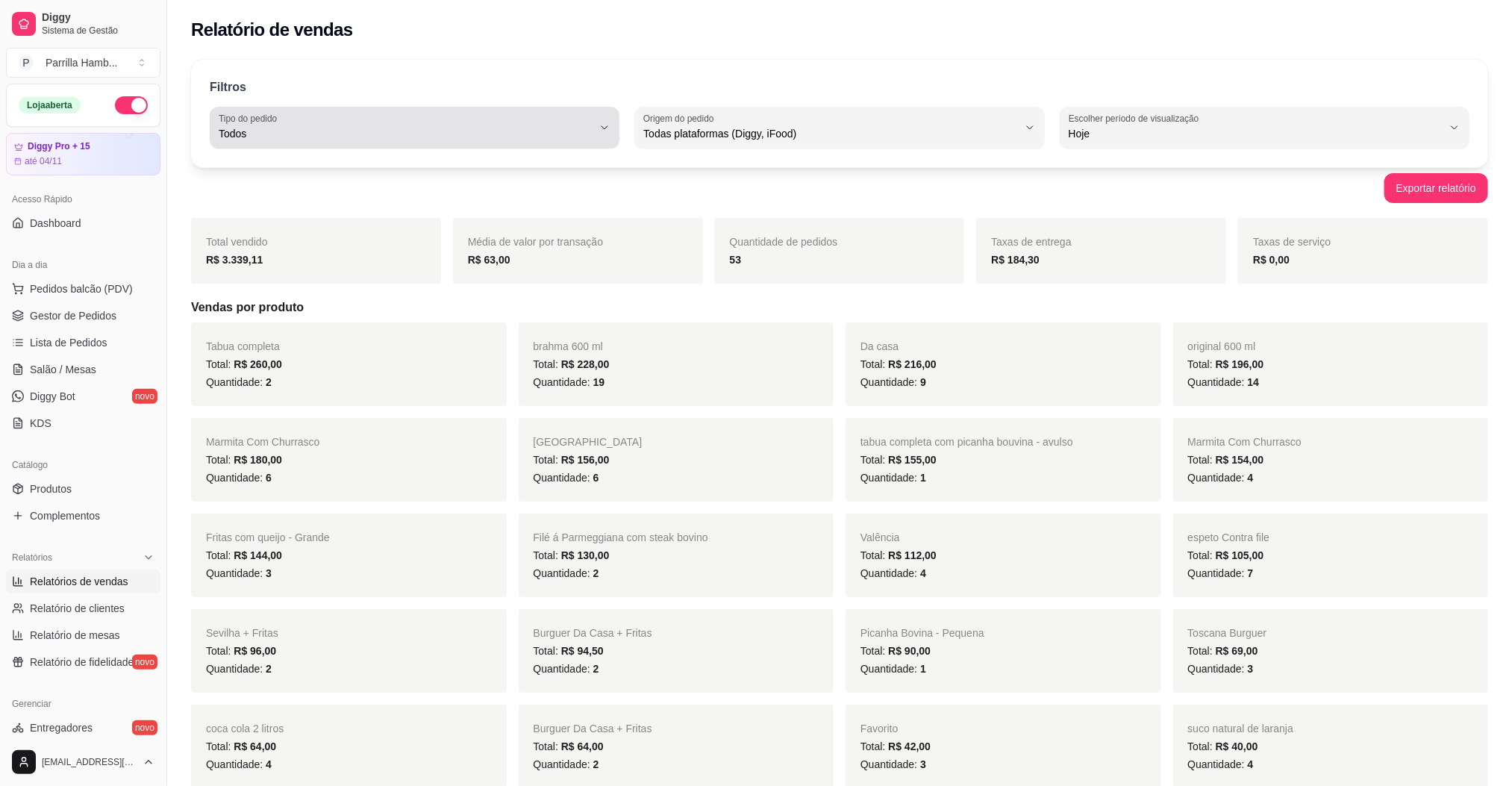
click at [461, 140] on span "Todos" at bounding box center [405, 134] width 374 height 15
click at [735, 152] on div "Filtros ALL Tipo do pedido Todos Entrega Retirada Mesa Consumo local Tipo do pe…" at bounding box center [840, 113] width 1297 height 107
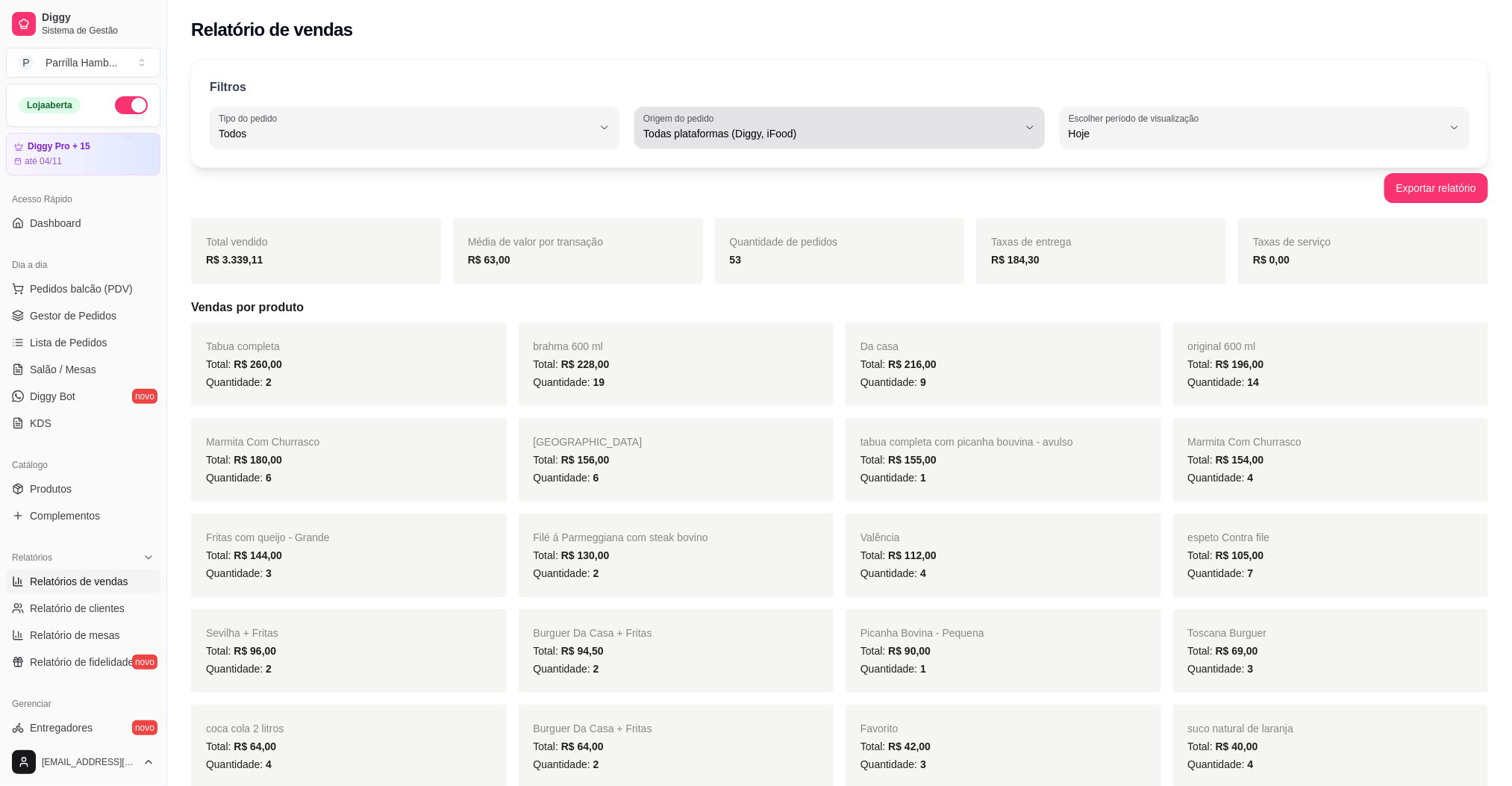
click at [764, 131] on span "Todas plataformas (Diggy, iFood)" at bounding box center [830, 134] width 374 height 15
click at [715, 187] on span "Diggy" at bounding box center [833, 194] width 356 height 14
type input "DIGGY"
select select "DIGGY"
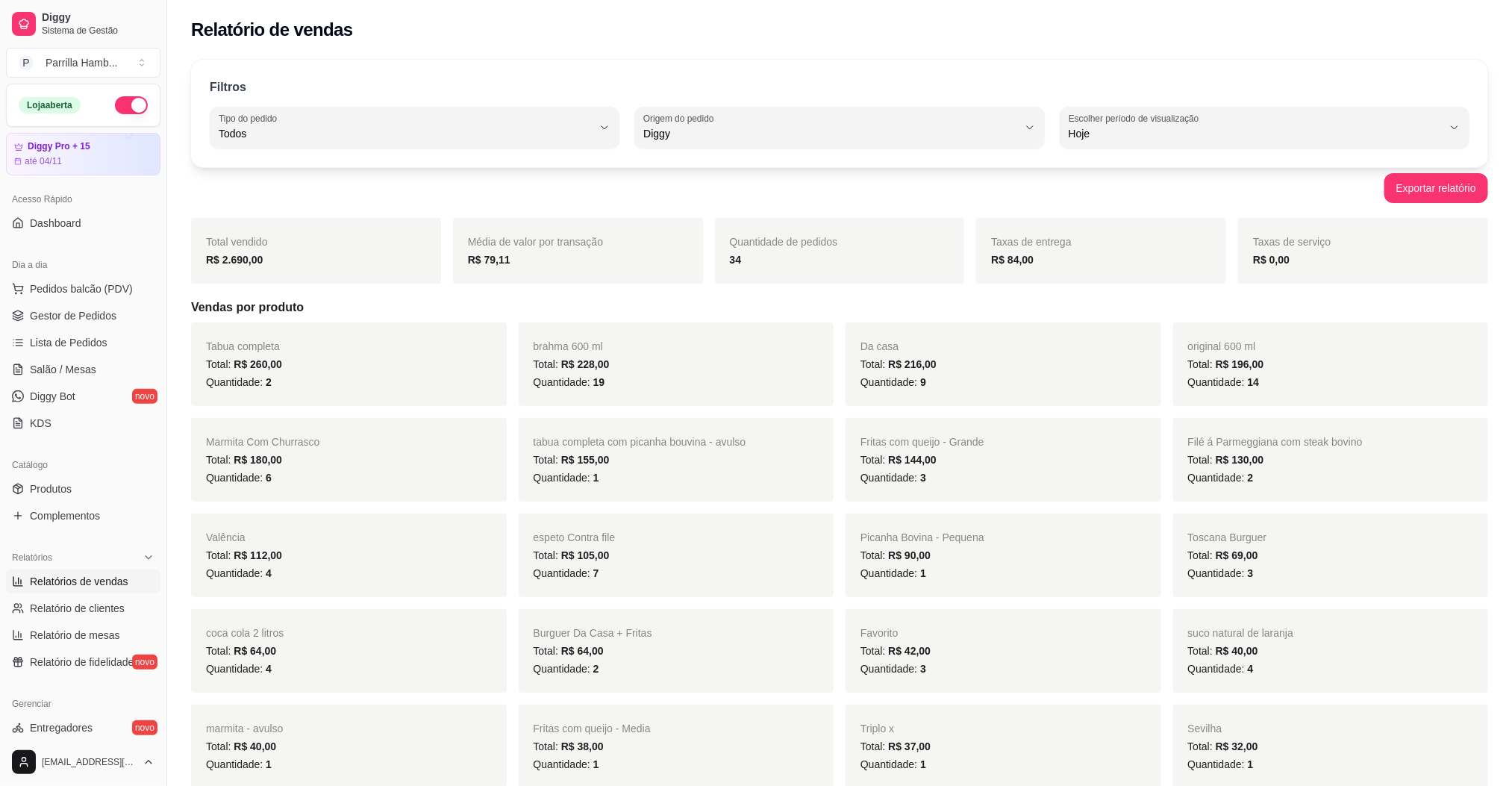
drag, startPoint x: 1499, startPoint y: 465, endPoint x: 1470, endPoint y: 554, distance: 93.6
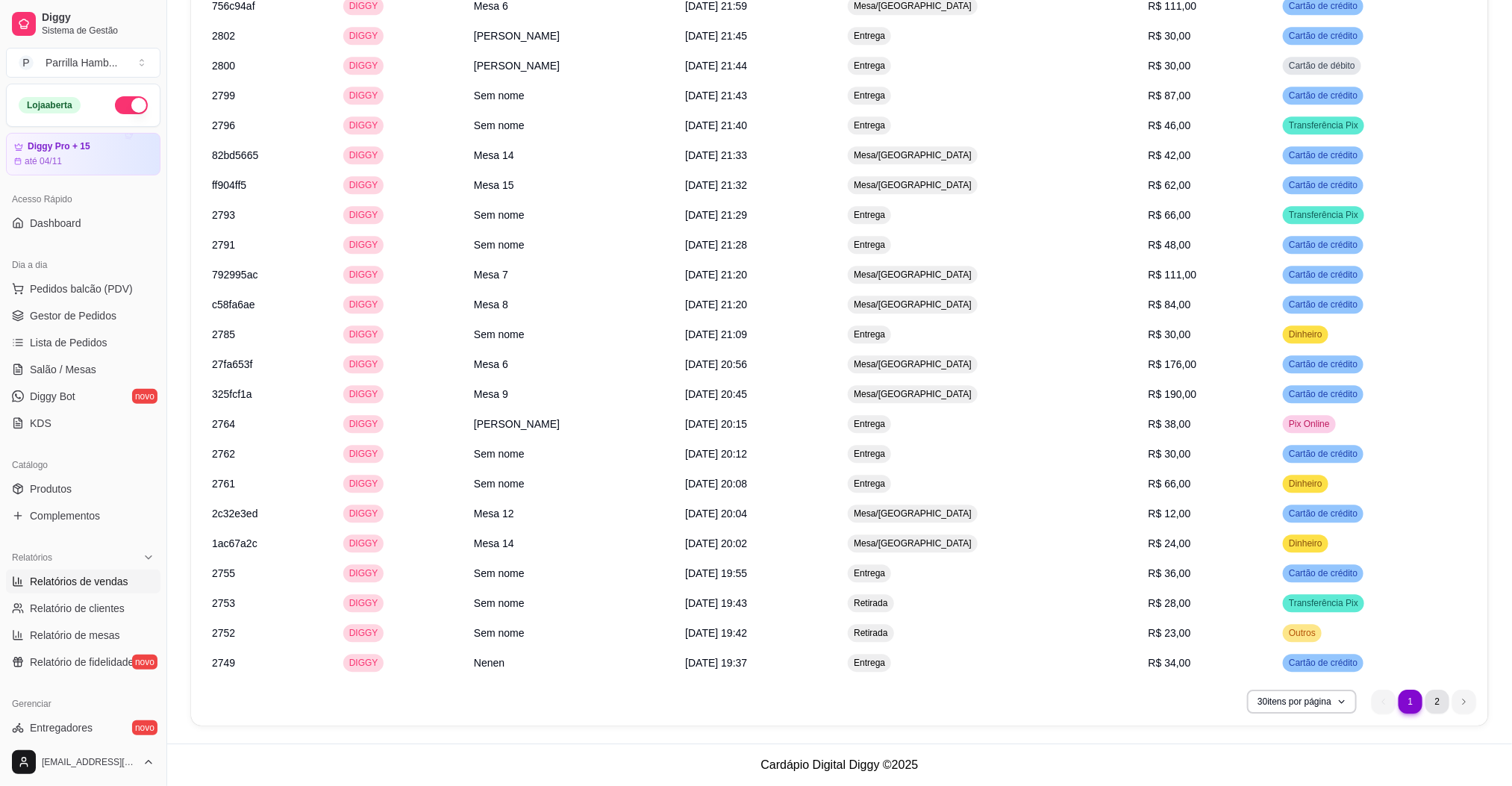
click at [1433, 704] on li "2" at bounding box center [1438, 702] width 24 height 24
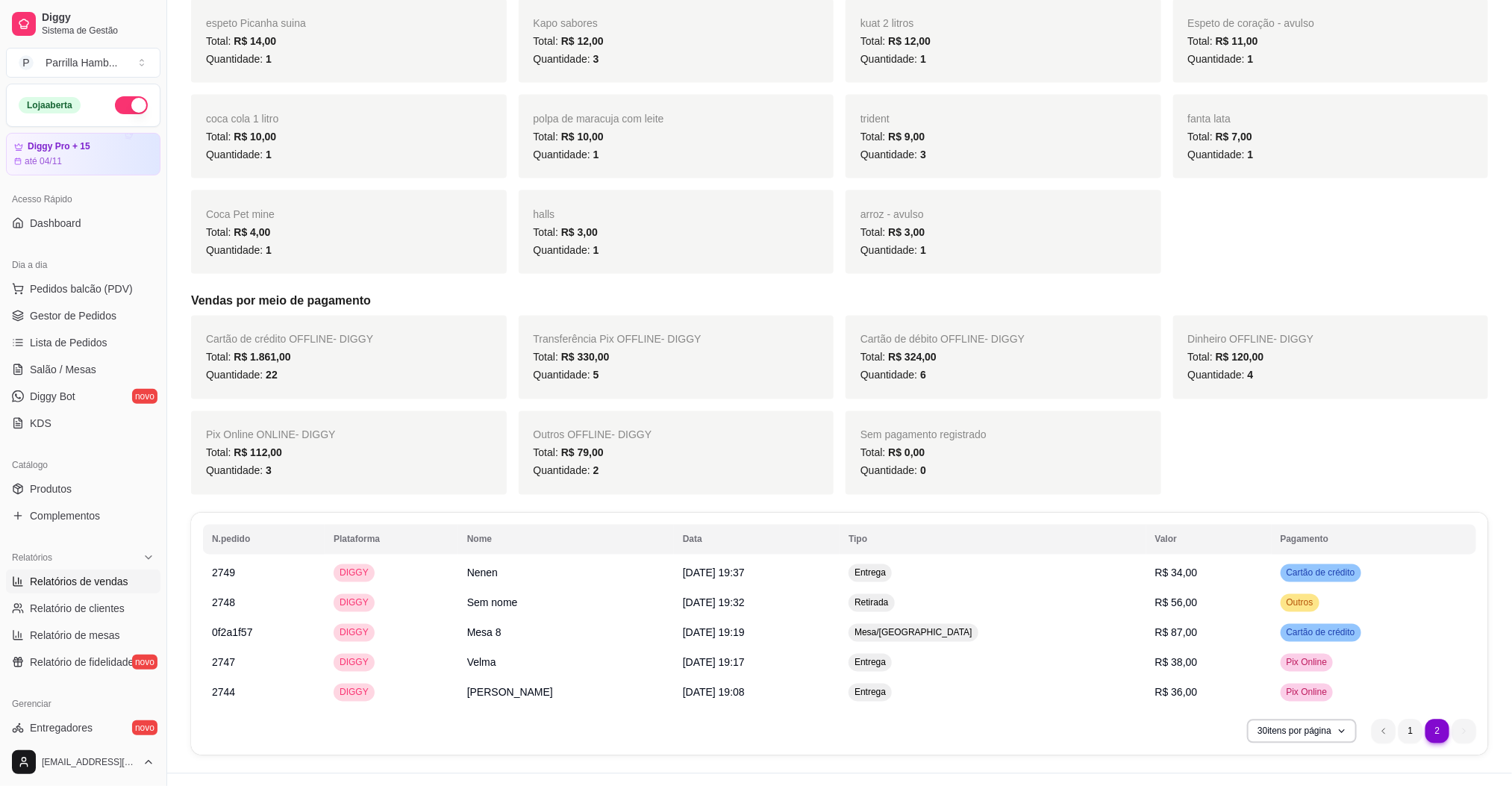
scroll to position [1214, 0]
